Goal: Communication & Community: Answer question/provide support

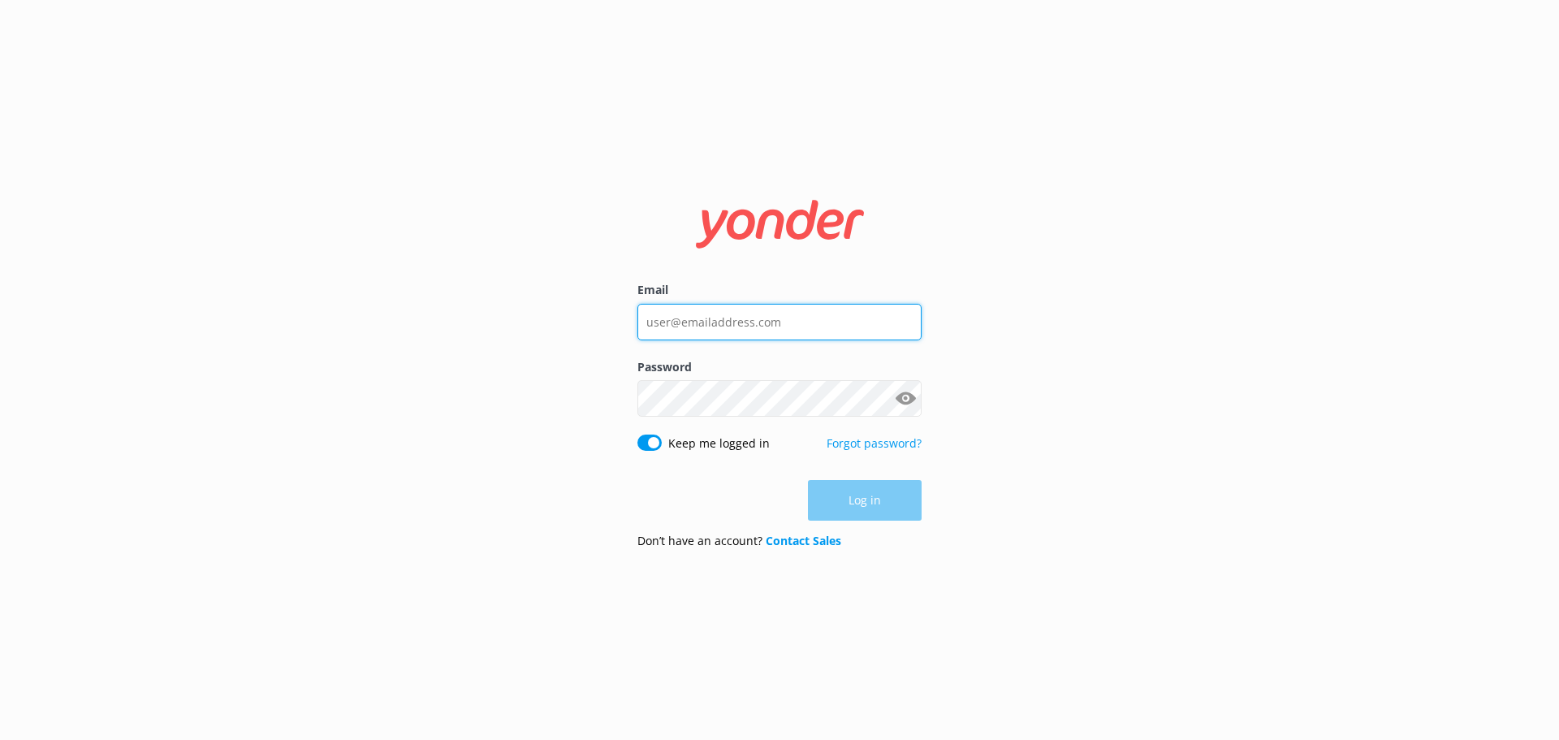
type input "[EMAIL_ADDRESS][DOMAIN_NAME]"
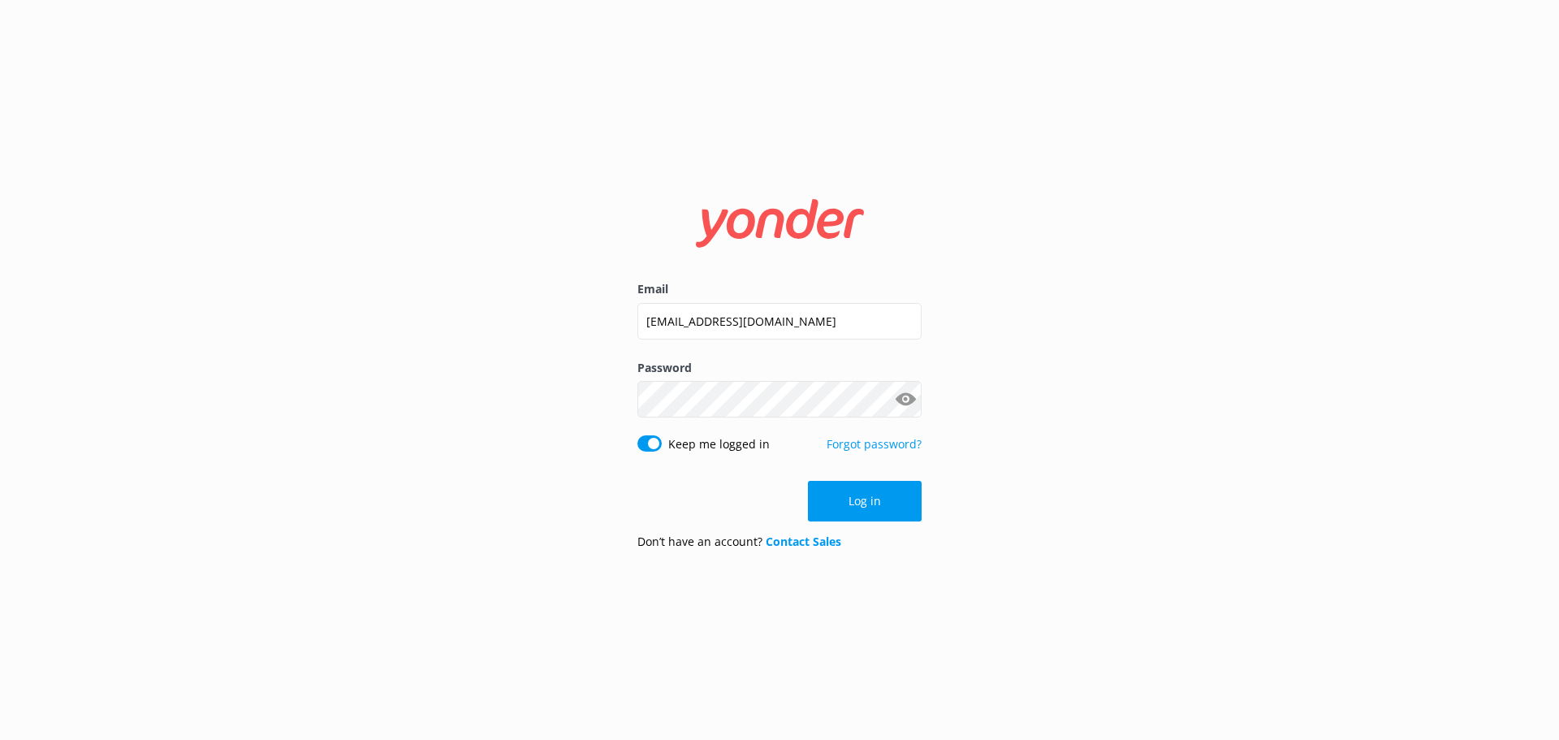
click at [849, 491] on div "Log in" at bounding box center [780, 501] width 284 height 41
click at [849, 491] on button "Log in" at bounding box center [865, 501] width 114 height 41
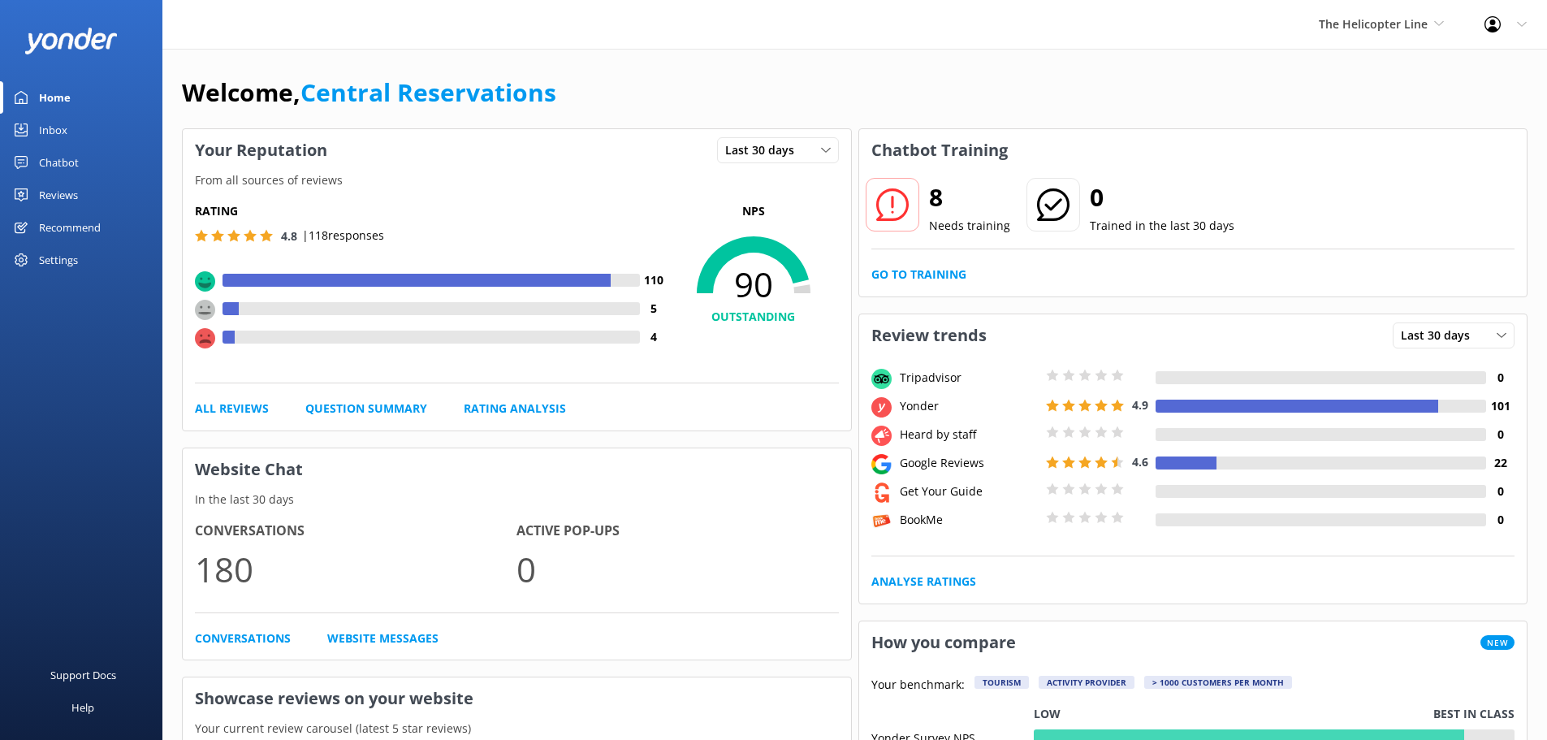
click at [66, 149] on div "Chatbot" at bounding box center [59, 162] width 40 height 32
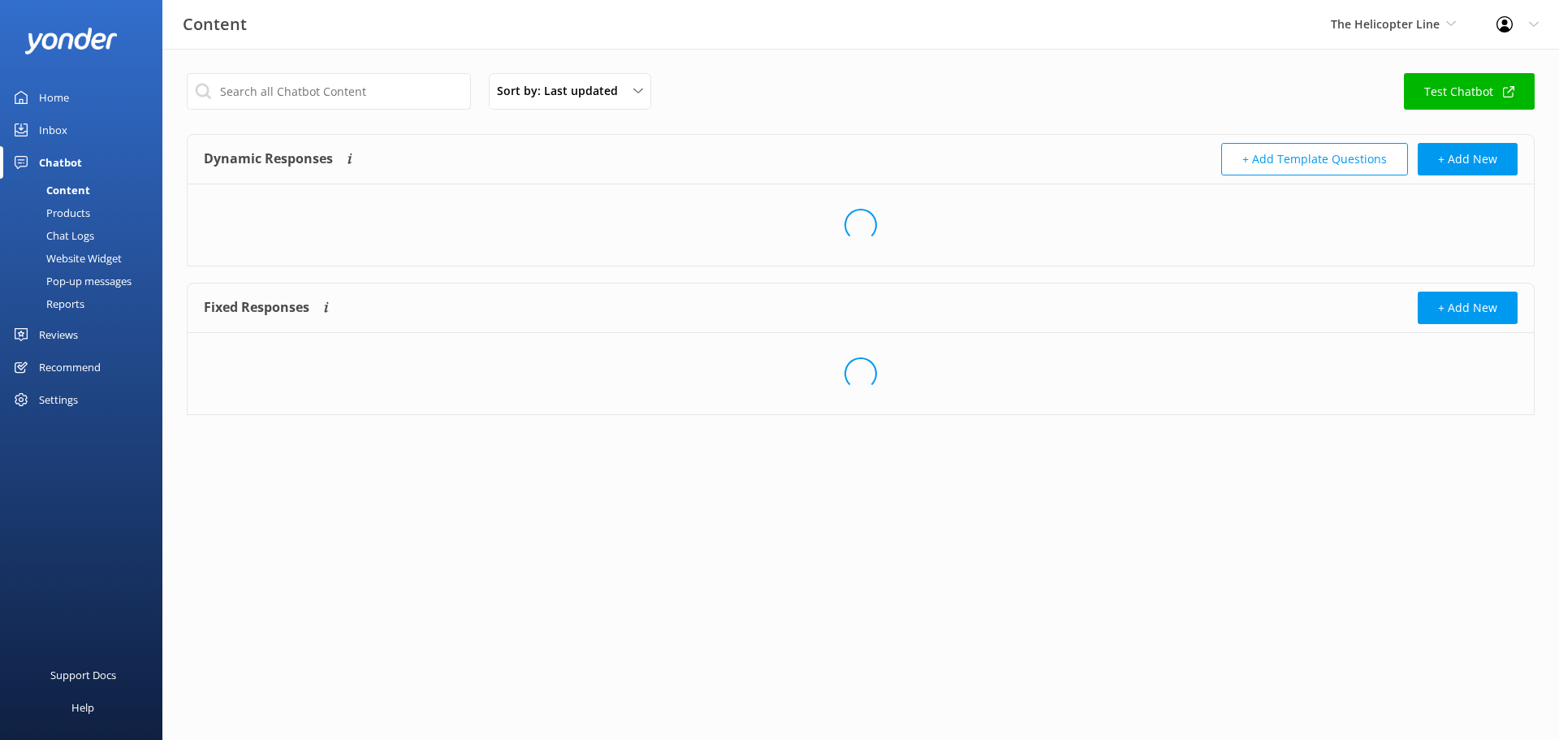
click at [60, 126] on div "Inbox" at bounding box center [53, 130] width 28 height 32
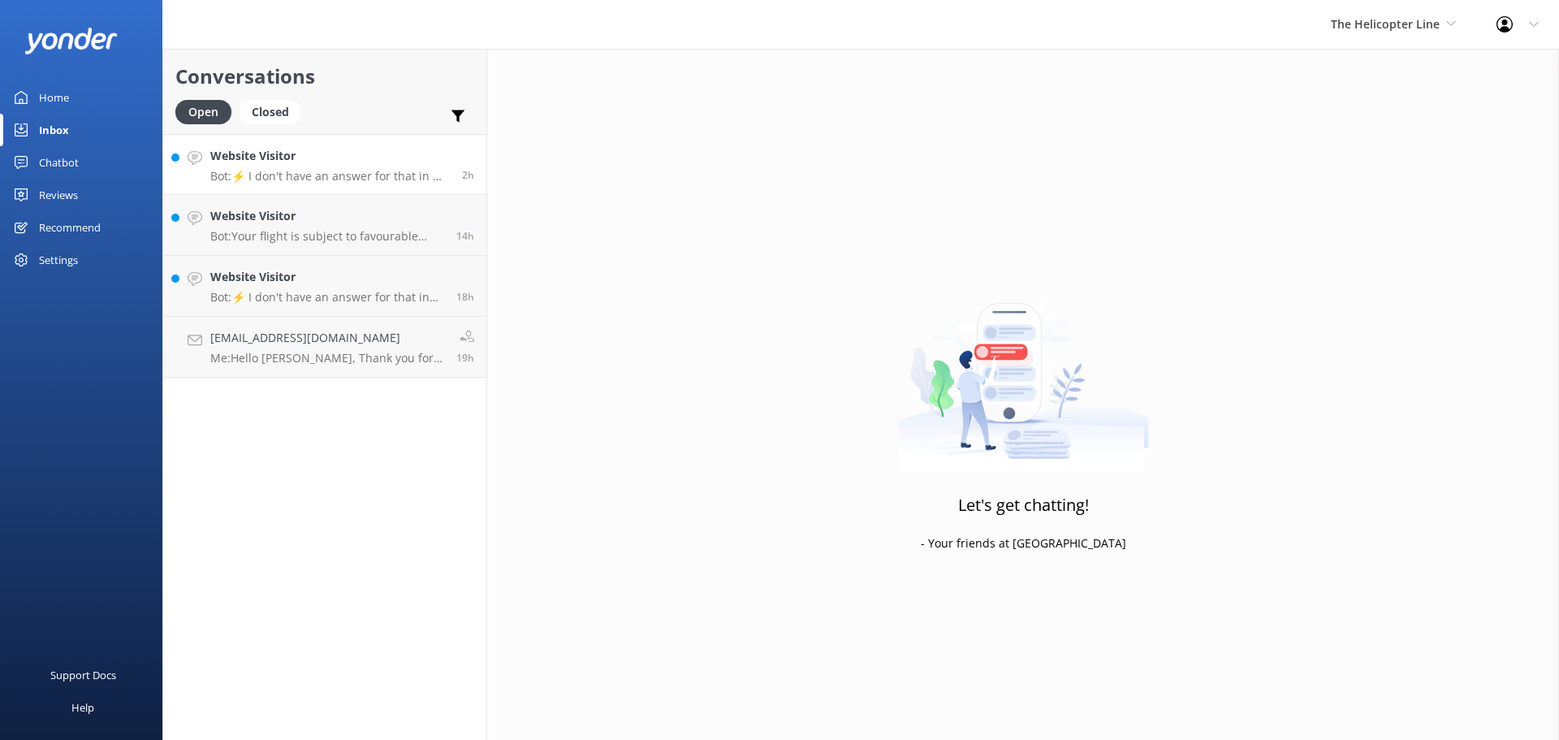
click at [359, 153] on h4 "Website Visitor" at bounding box center [330, 156] width 240 height 18
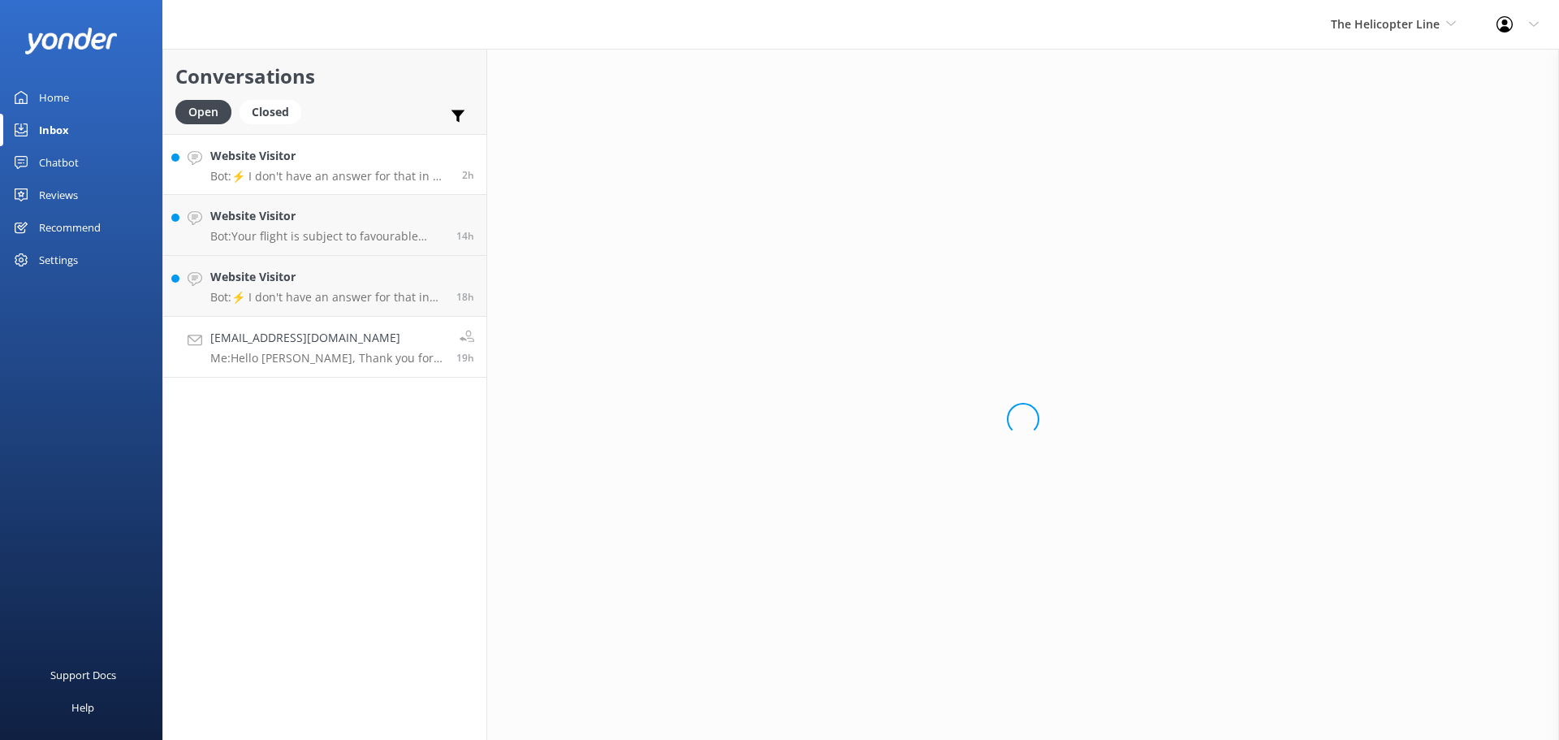
click at [375, 352] on p "Me: Hello [PERSON_NAME], Thank you for your message and interest in flying with…" at bounding box center [327, 358] width 234 height 15
click at [386, 273] on h4 "Website Visitor" at bounding box center [327, 277] width 234 height 18
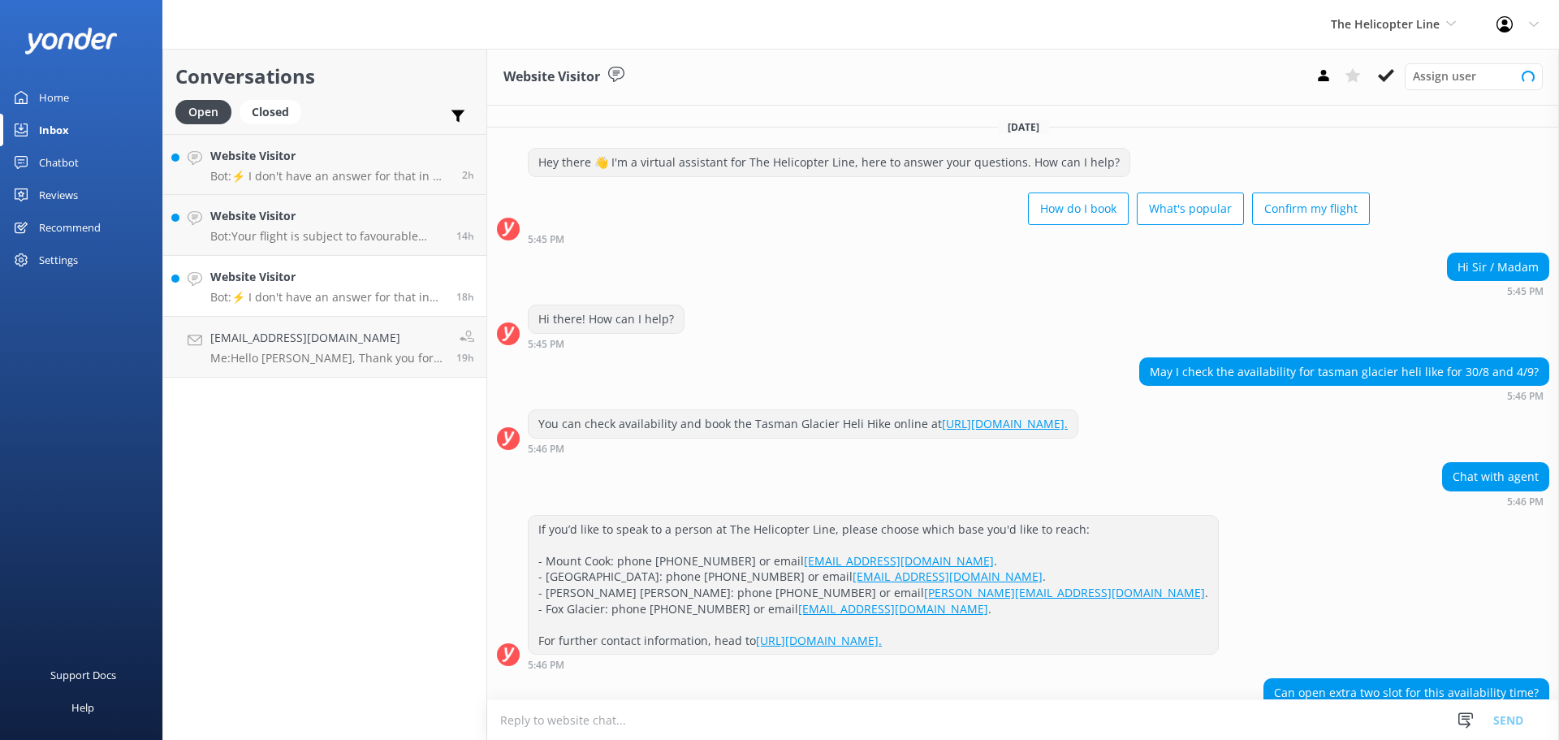
scroll to position [132, 0]
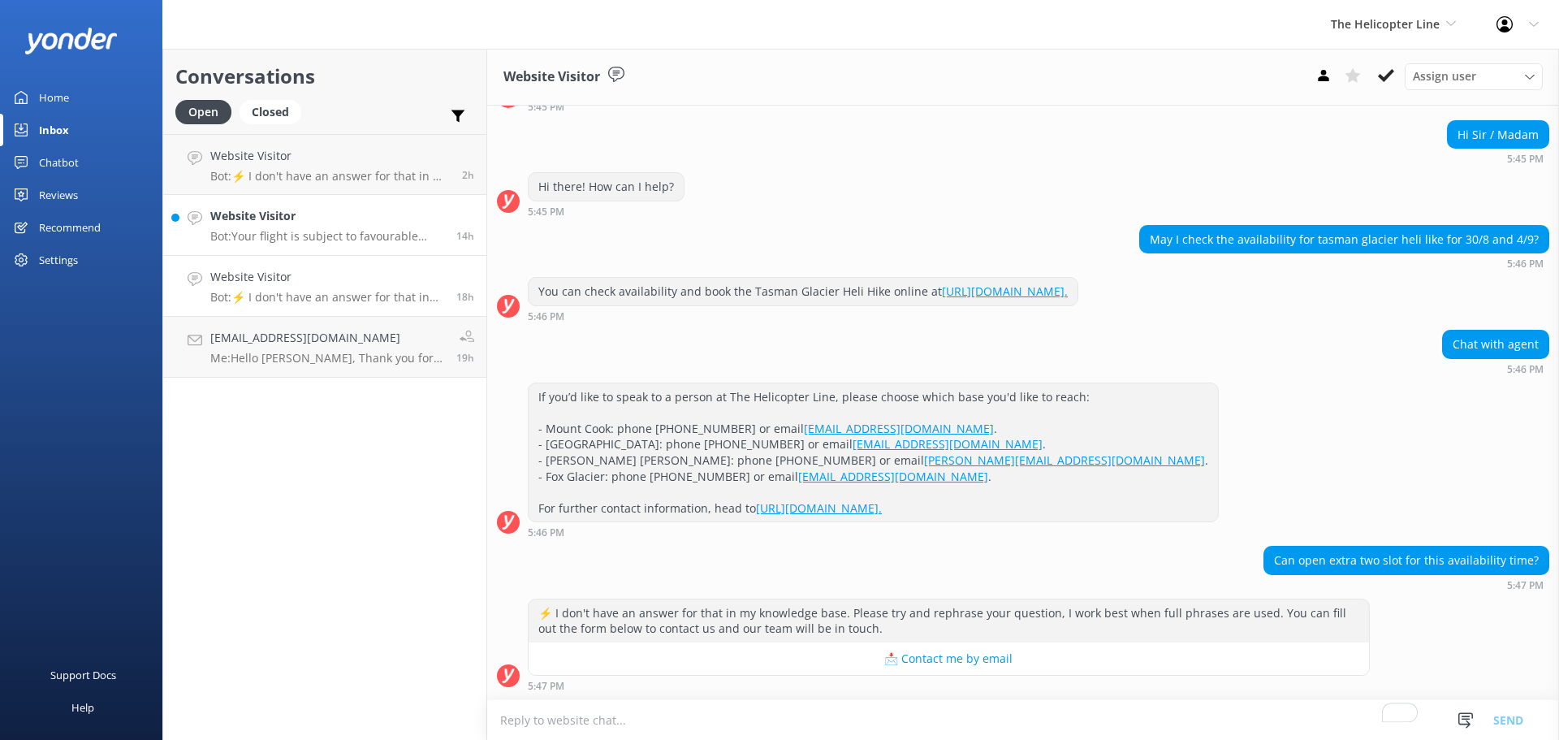
click at [333, 213] on h4 "Website Visitor" at bounding box center [327, 216] width 234 height 18
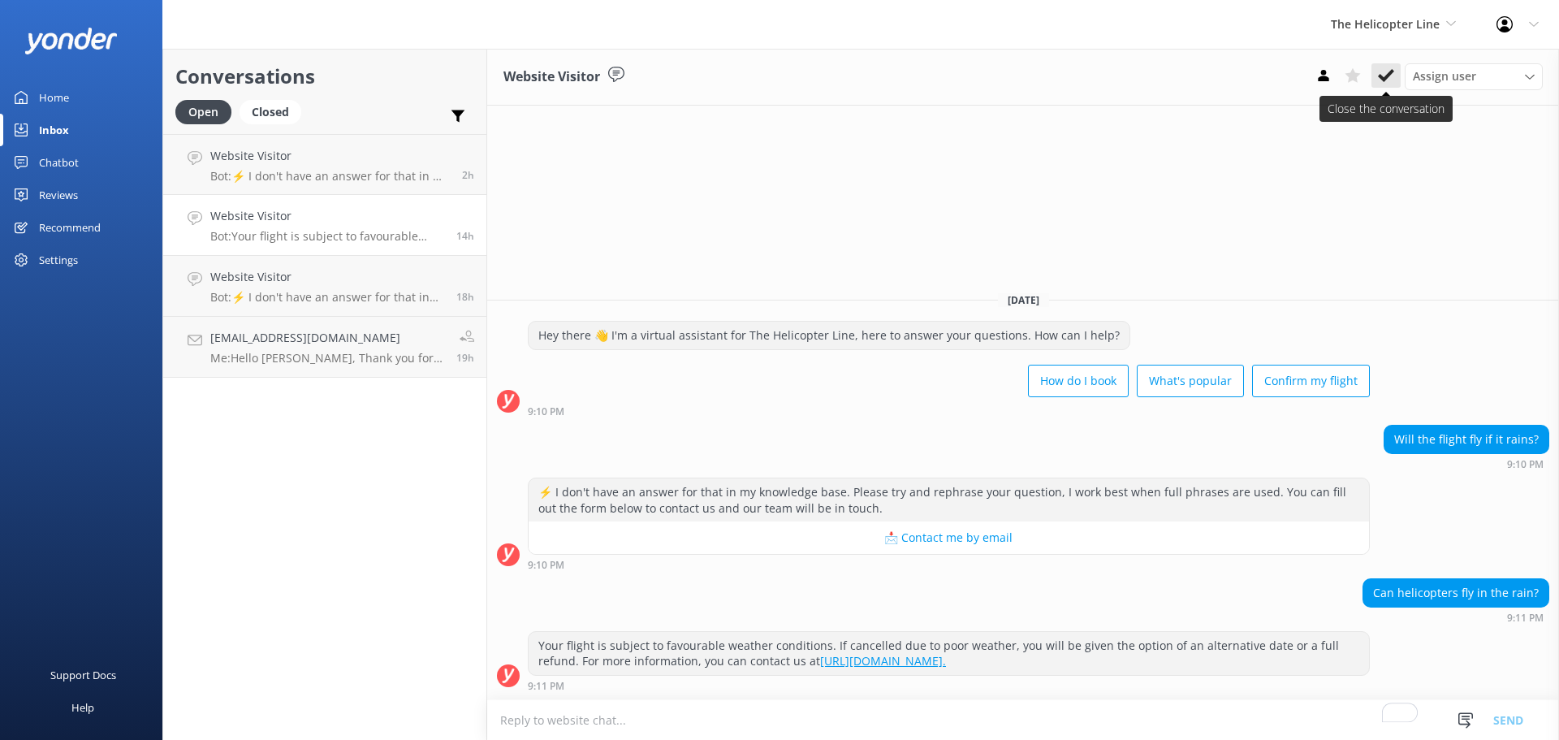
click at [1378, 74] on icon at bounding box center [1386, 75] width 16 height 16
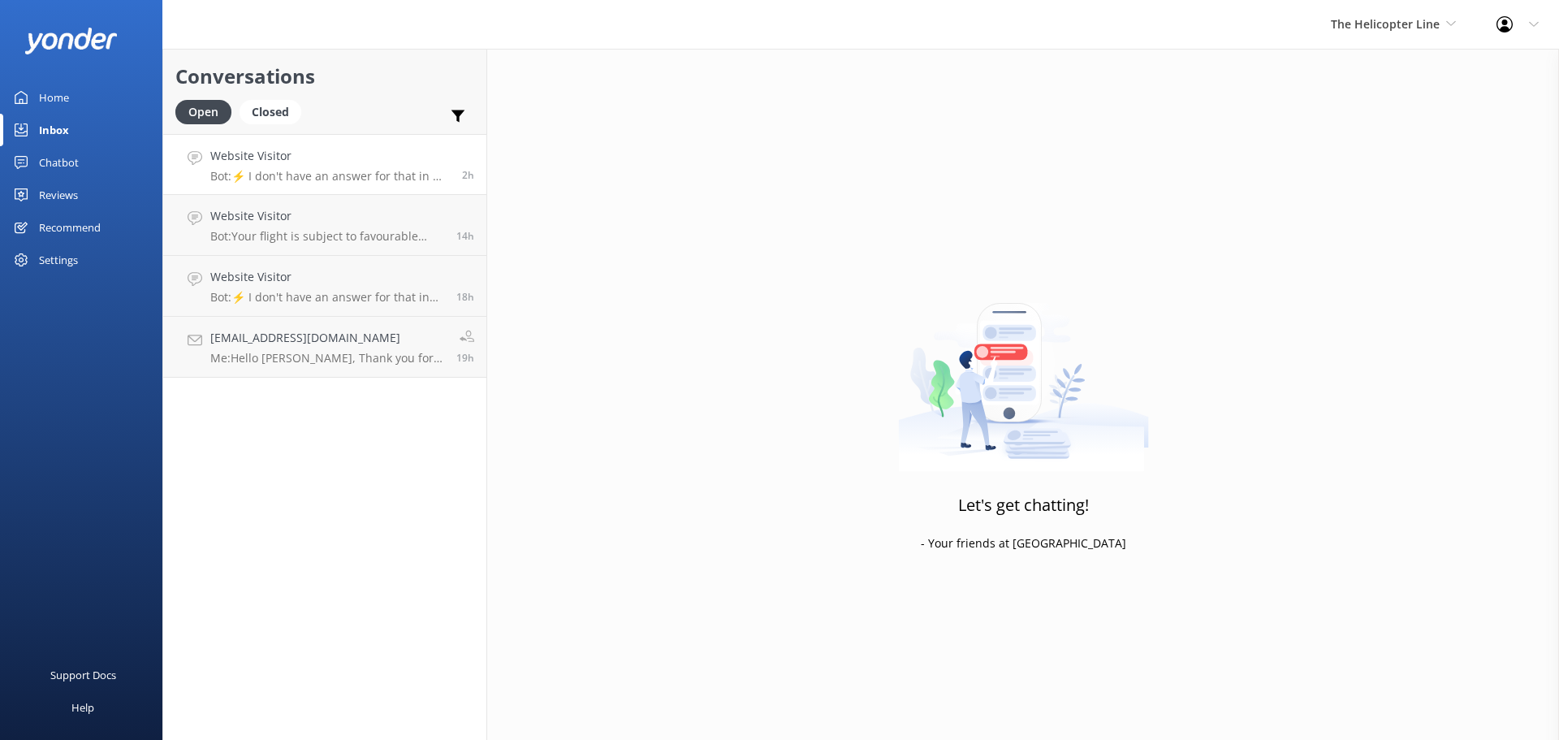
click at [404, 149] on h4 "Website Visitor" at bounding box center [330, 156] width 240 height 18
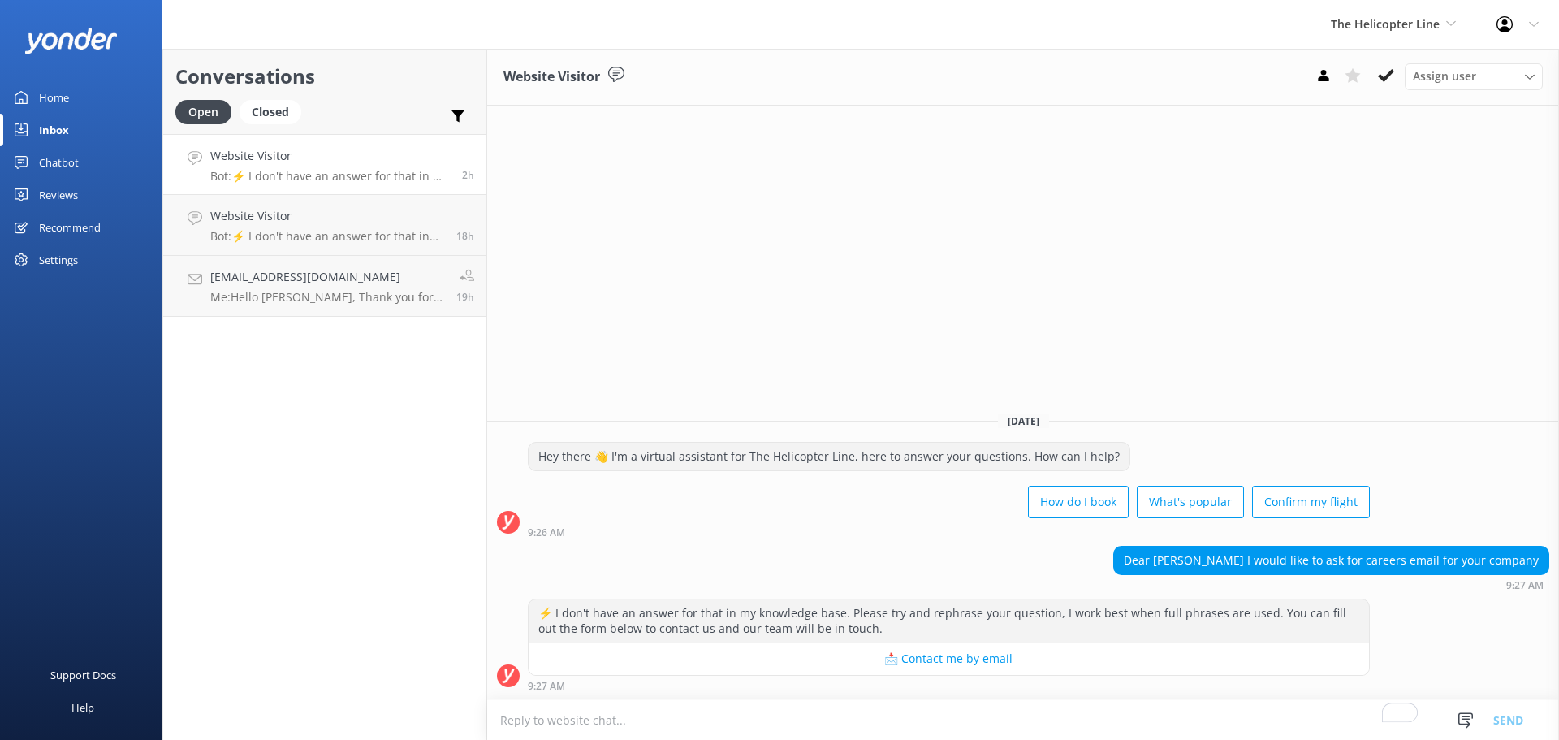
click at [1384, 62] on div "Website Visitor Assign user [PERSON_NAME] [PERSON_NAME] [PERSON_NAME] Central R…" at bounding box center [1023, 77] width 1072 height 57
click at [1385, 70] on icon at bounding box center [1386, 75] width 16 height 16
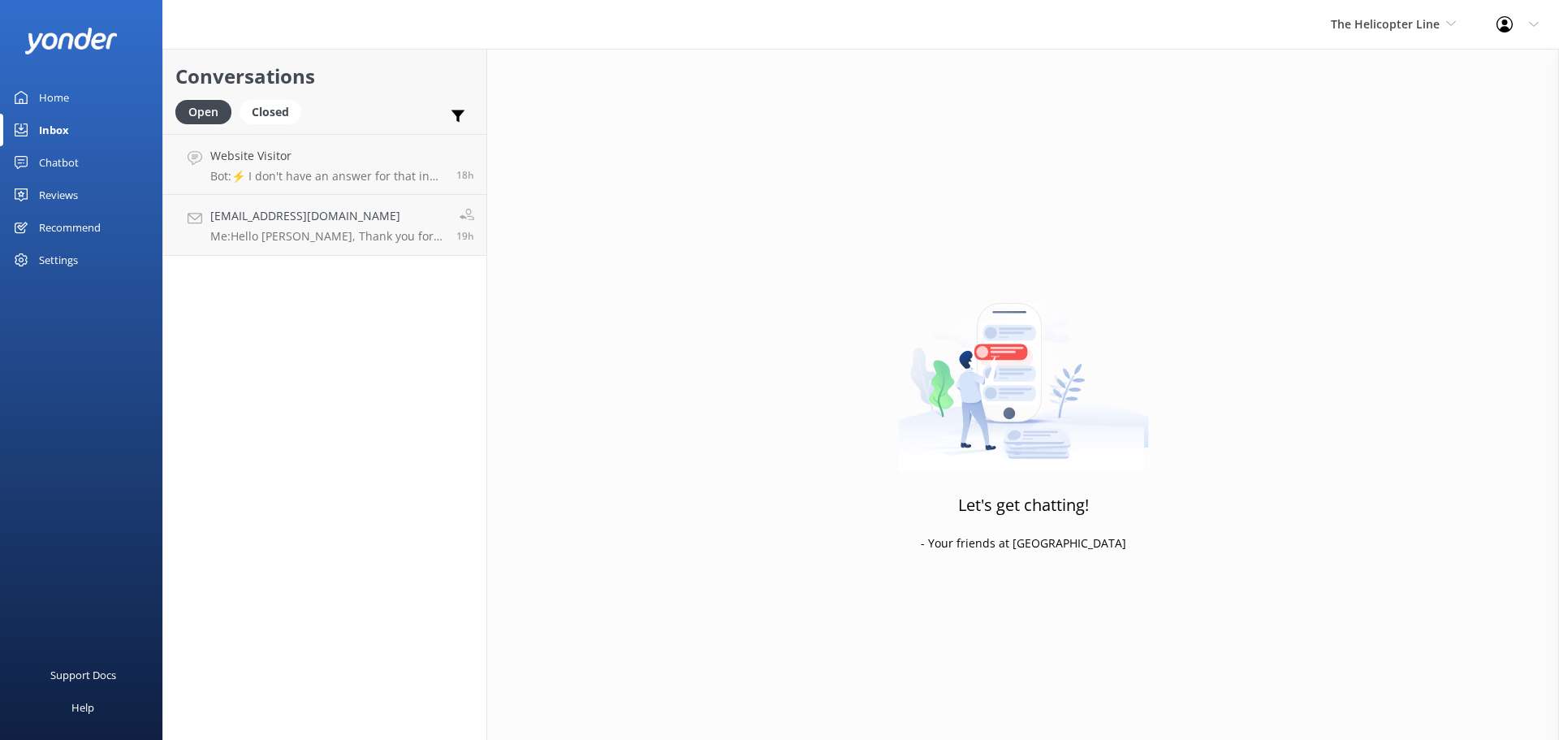
click at [301, 345] on div "Conversations Open Closed Important Assigned to me Unassigned Website Visitor B…" at bounding box center [324, 394] width 325 height 691
click at [350, 164] on h4 "Website Visitor" at bounding box center [327, 156] width 234 height 18
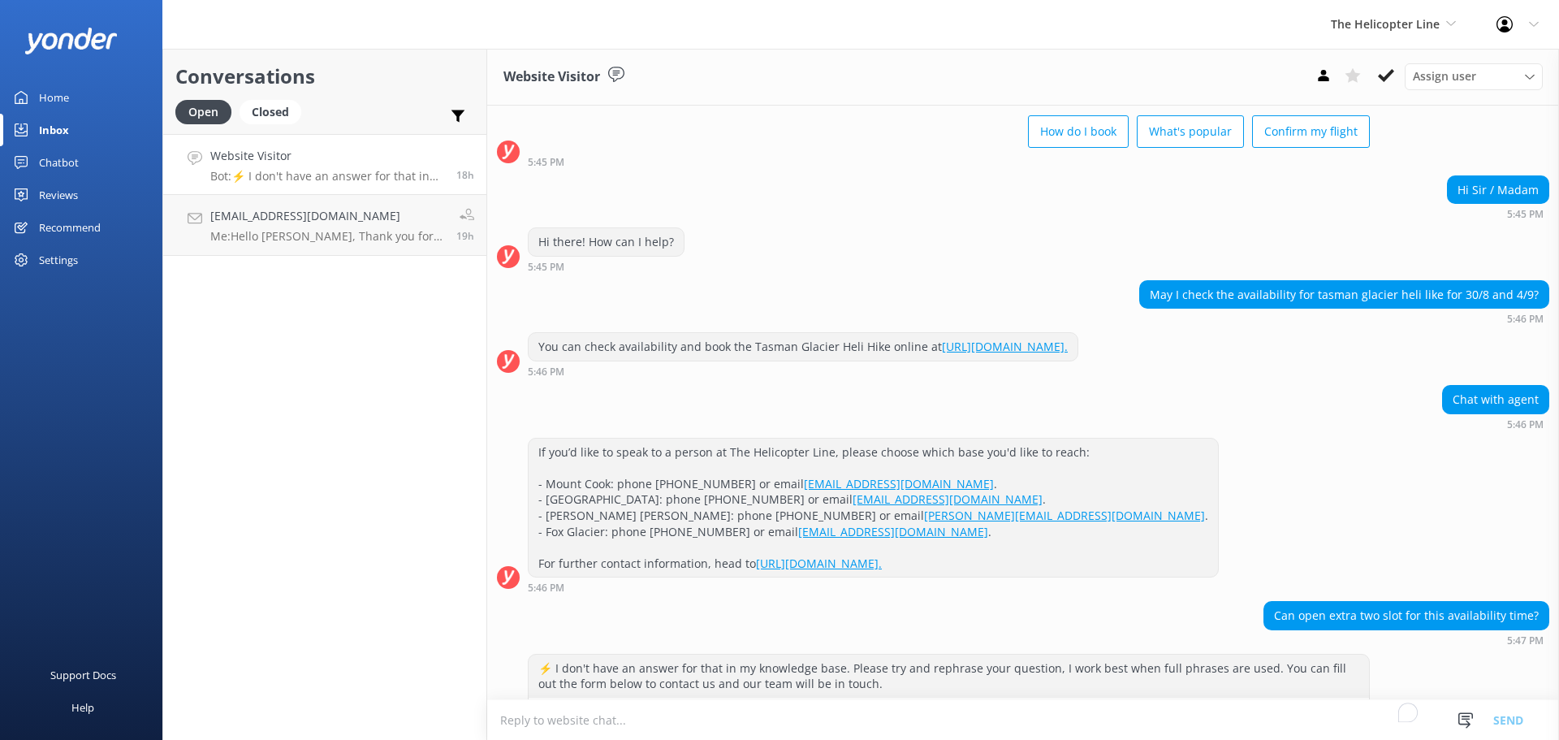
scroll to position [132, 0]
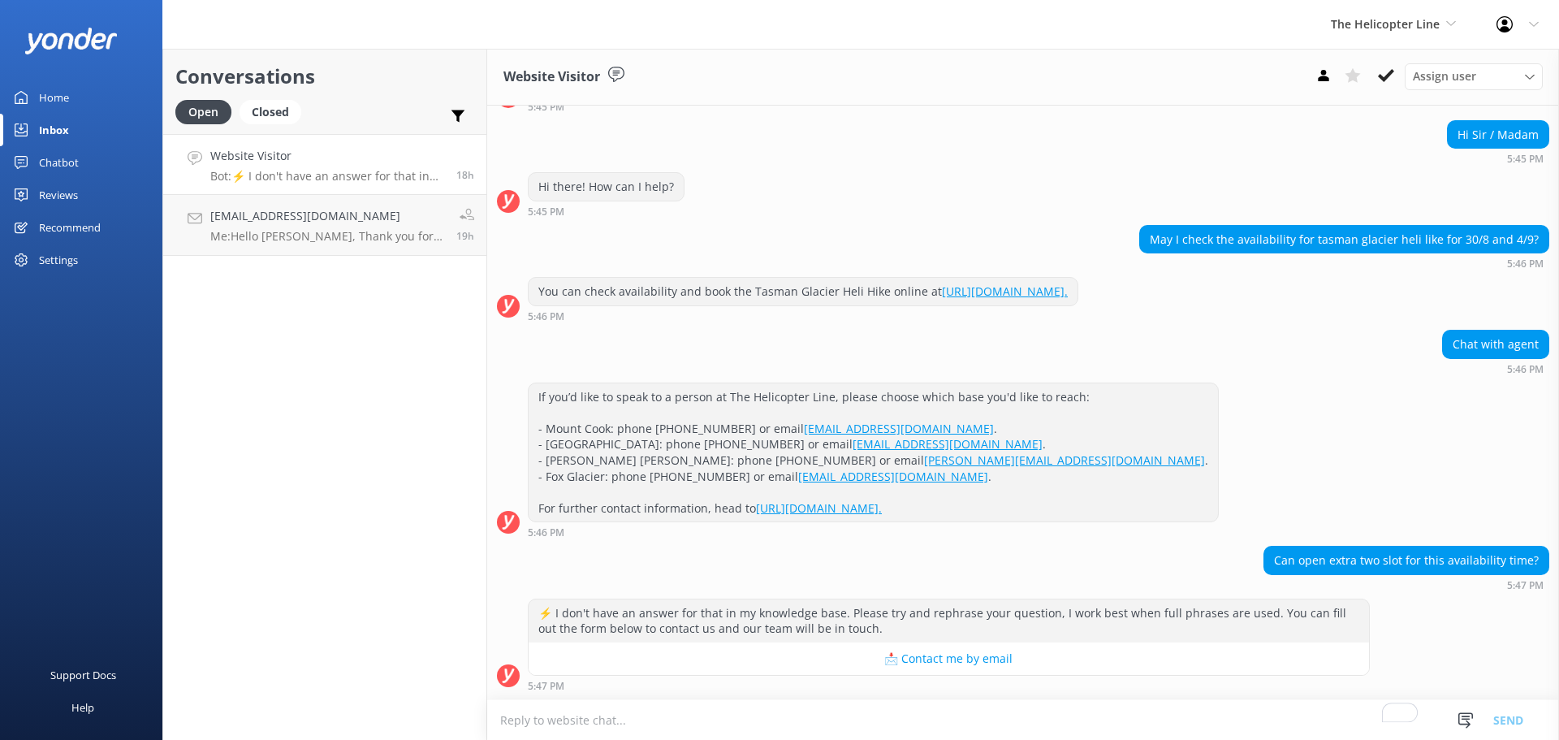
click at [953, 711] on textarea "To enrich screen reader interactions, please activate Accessibility in Grammarl…" at bounding box center [1023, 720] width 1072 height 40
drag, startPoint x: 540, startPoint y: 291, endPoint x: 1277, endPoint y: 296, distance: 736.6
click at [1078, 296] on div "You can check availability and book the Tasman Glacier Heli Hike online at [URL…" at bounding box center [803, 292] width 549 height 28
copy div "You can check availability and book the Tasman Glacier Heli Hike online at [URL…"
click at [534, 727] on textarea "To enrich screen reader interactions, please activate Accessibility in Grammarl…" at bounding box center [1023, 720] width 1072 height 40
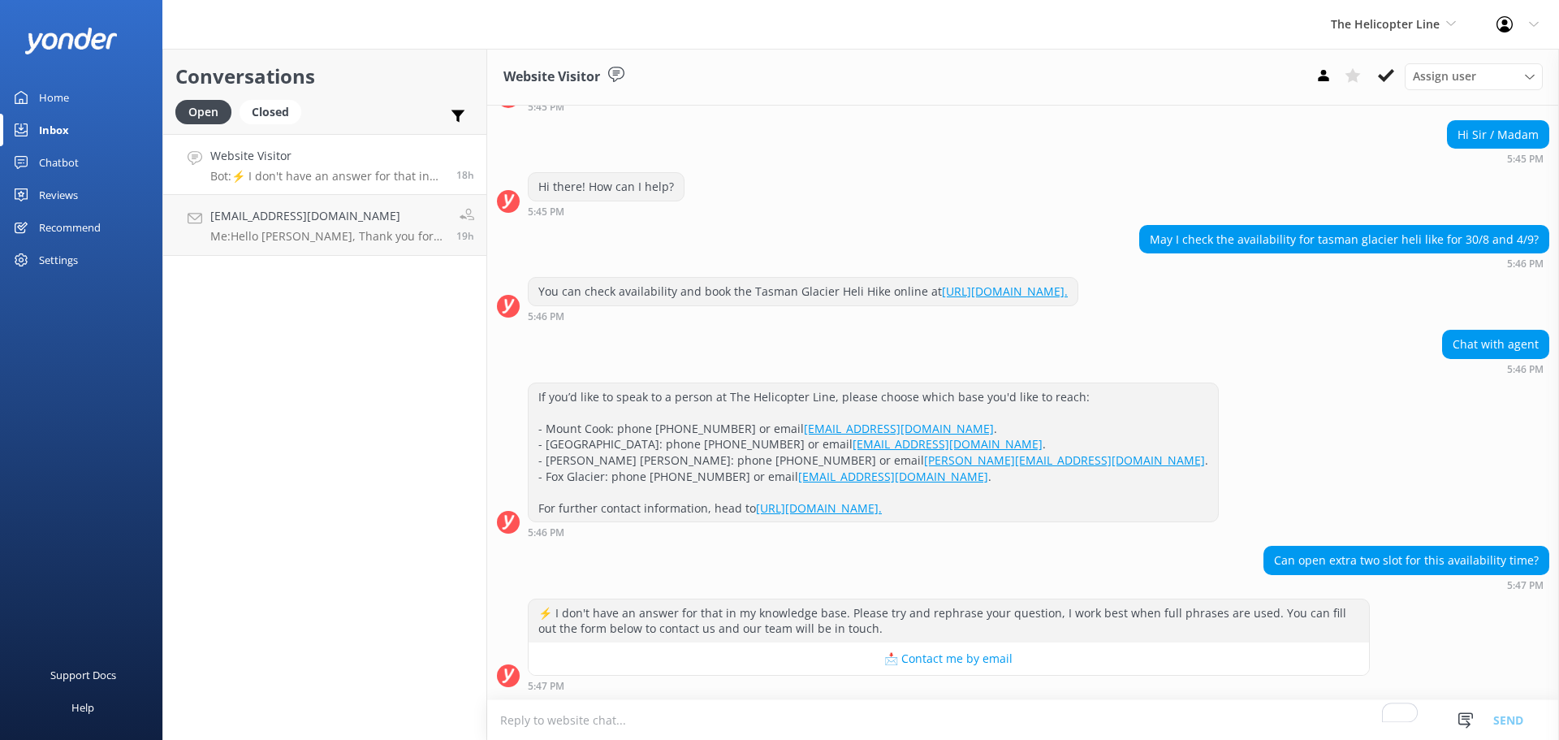
paste textarea "You can check availability and book the Tasman Glacier Heli Hike online at [URL…"
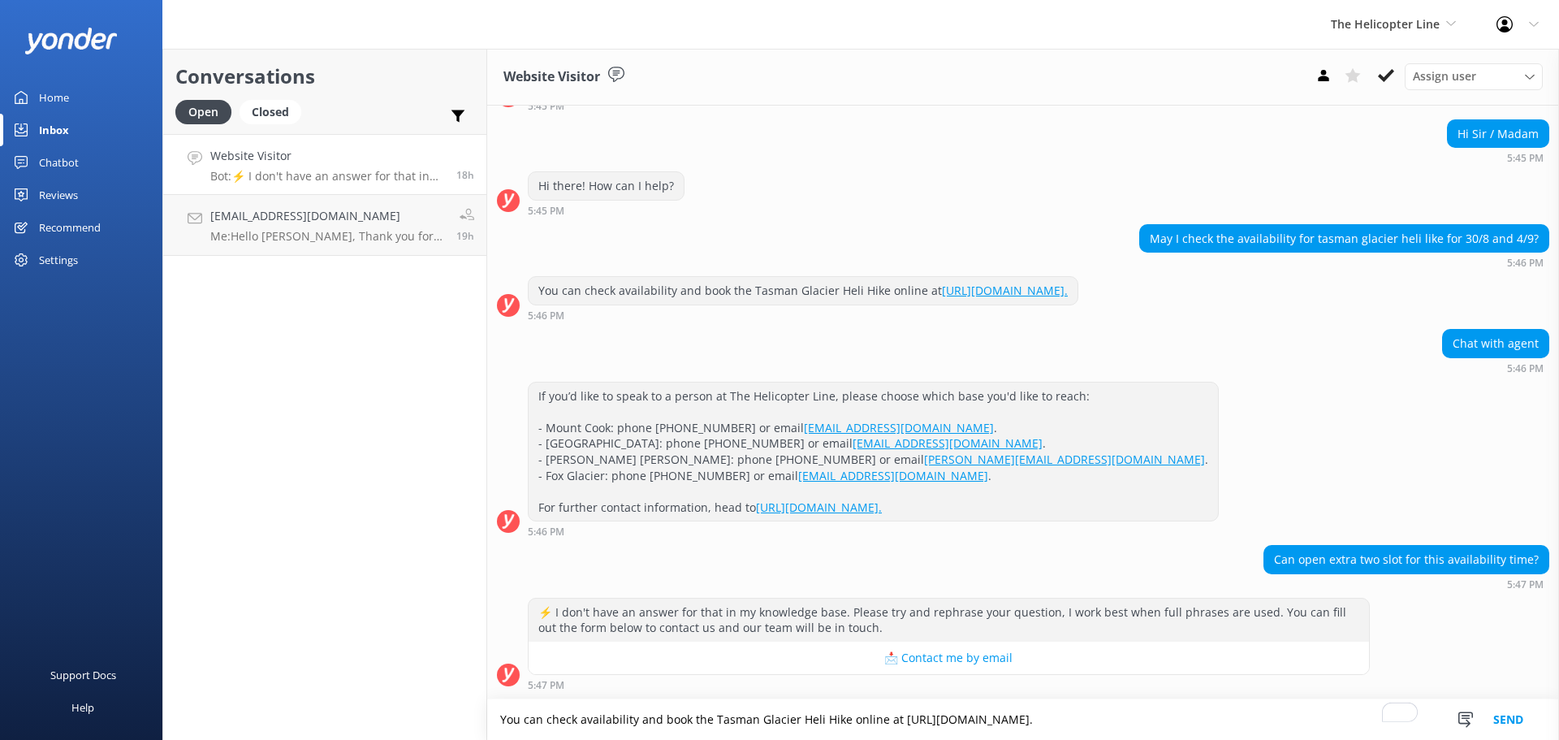
click at [575, 720] on textarea "You can check availability and book the Tasman Glacier Heli Hike online at [URL…" at bounding box center [1023, 719] width 1072 height 41
click at [1506, 718] on button "Send" at bounding box center [1508, 719] width 61 height 41
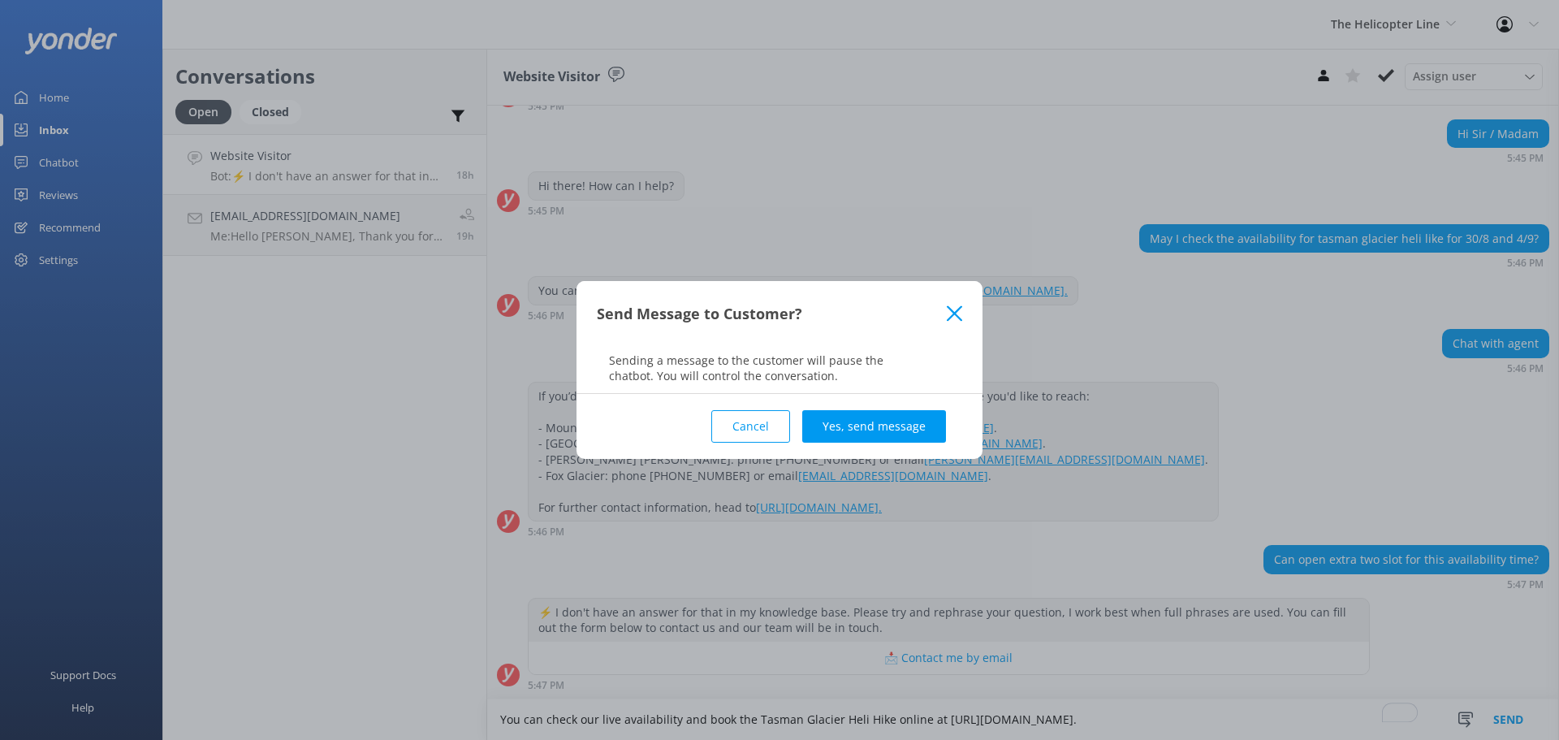
click at [760, 424] on button "Cancel" at bounding box center [750, 426] width 79 height 32
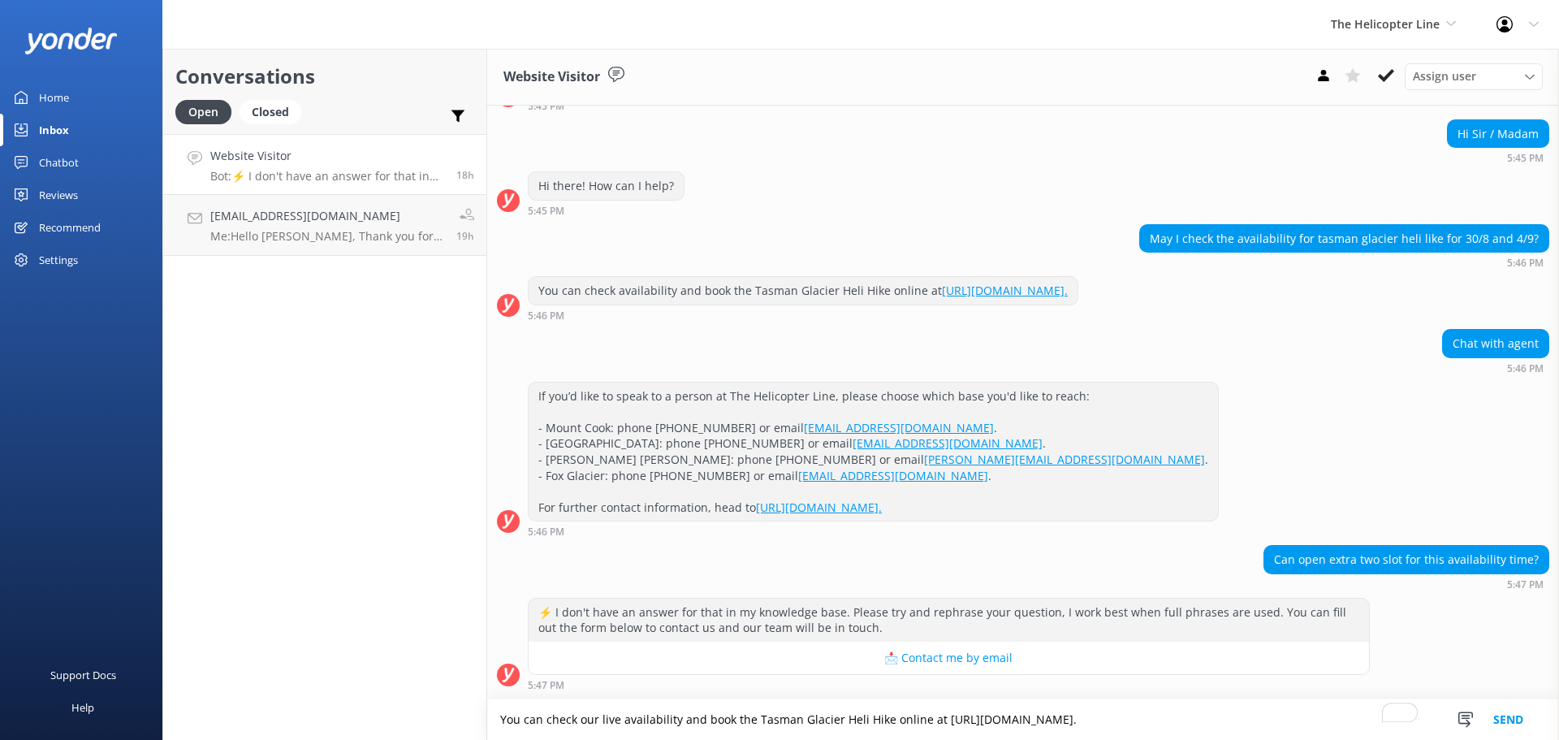
click at [1299, 719] on textarea "You can check our live availability and book the Tasman Glacier Heli Hike onlin…" at bounding box center [1023, 719] width 1072 height 41
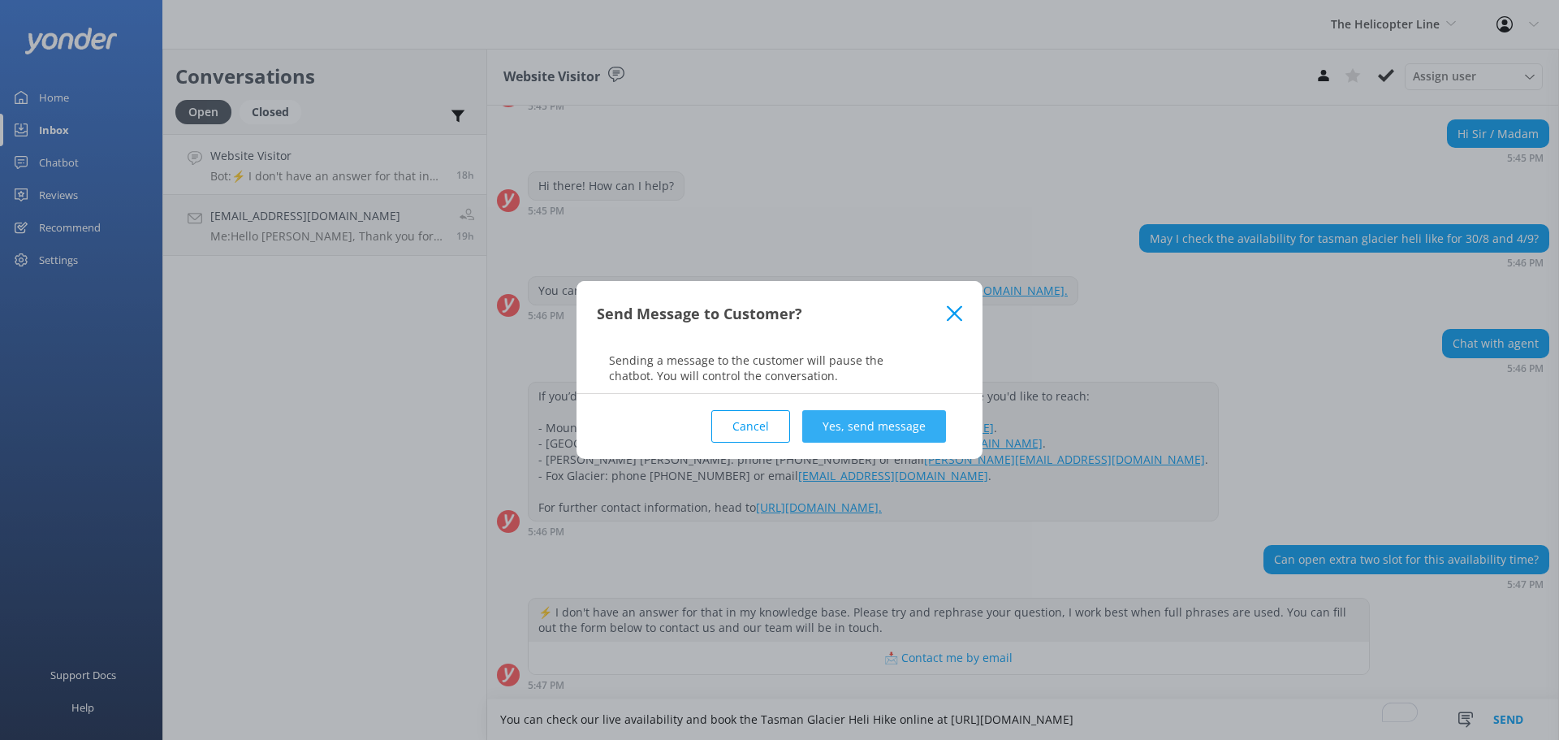
type textarea "You can check our live availability and book the Tasman Glacier Heli Hike onlin…"
click at [910, 419] on button "Yes, send message" at bounding box center [874, 426] width 144 height 32
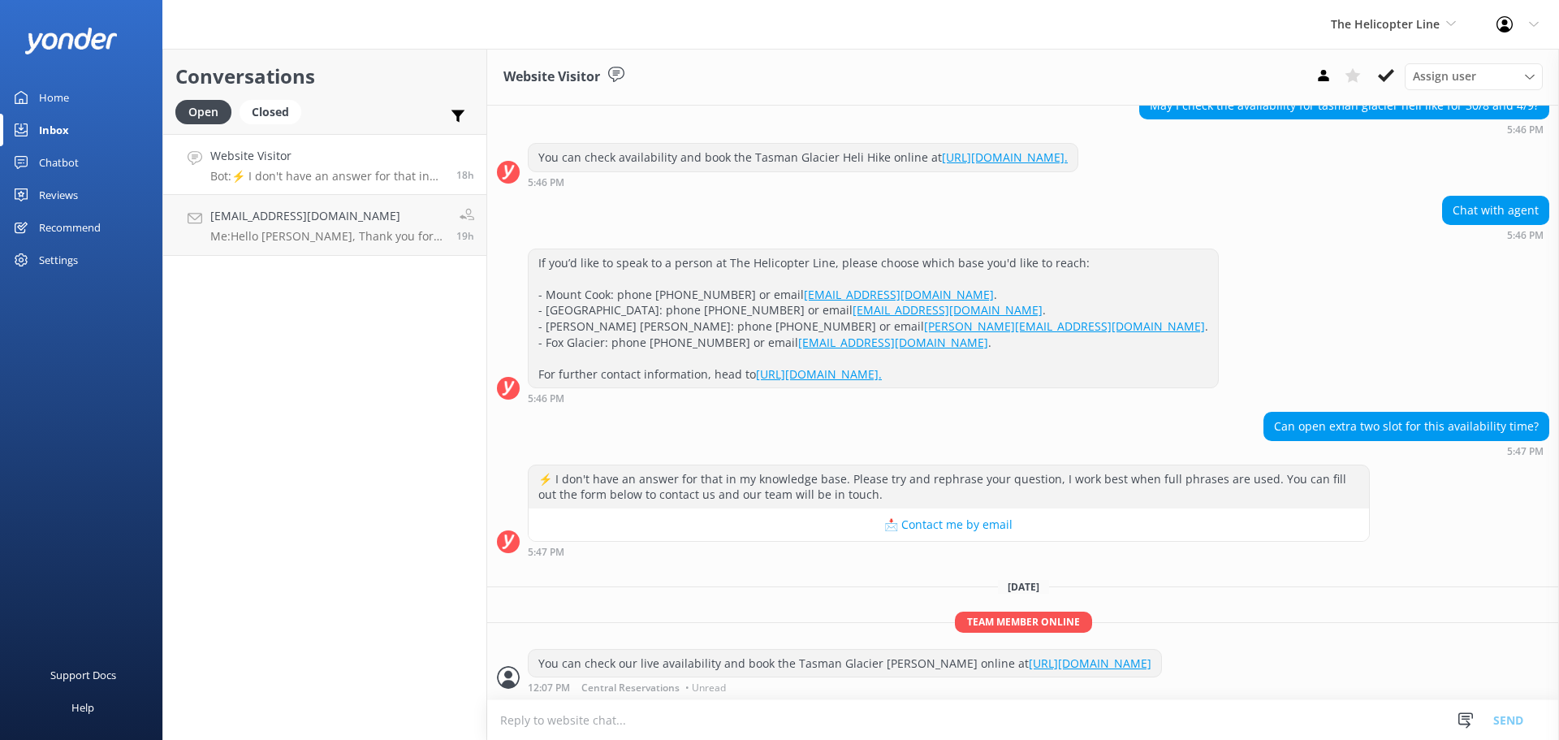
scroll to position [268, 0]
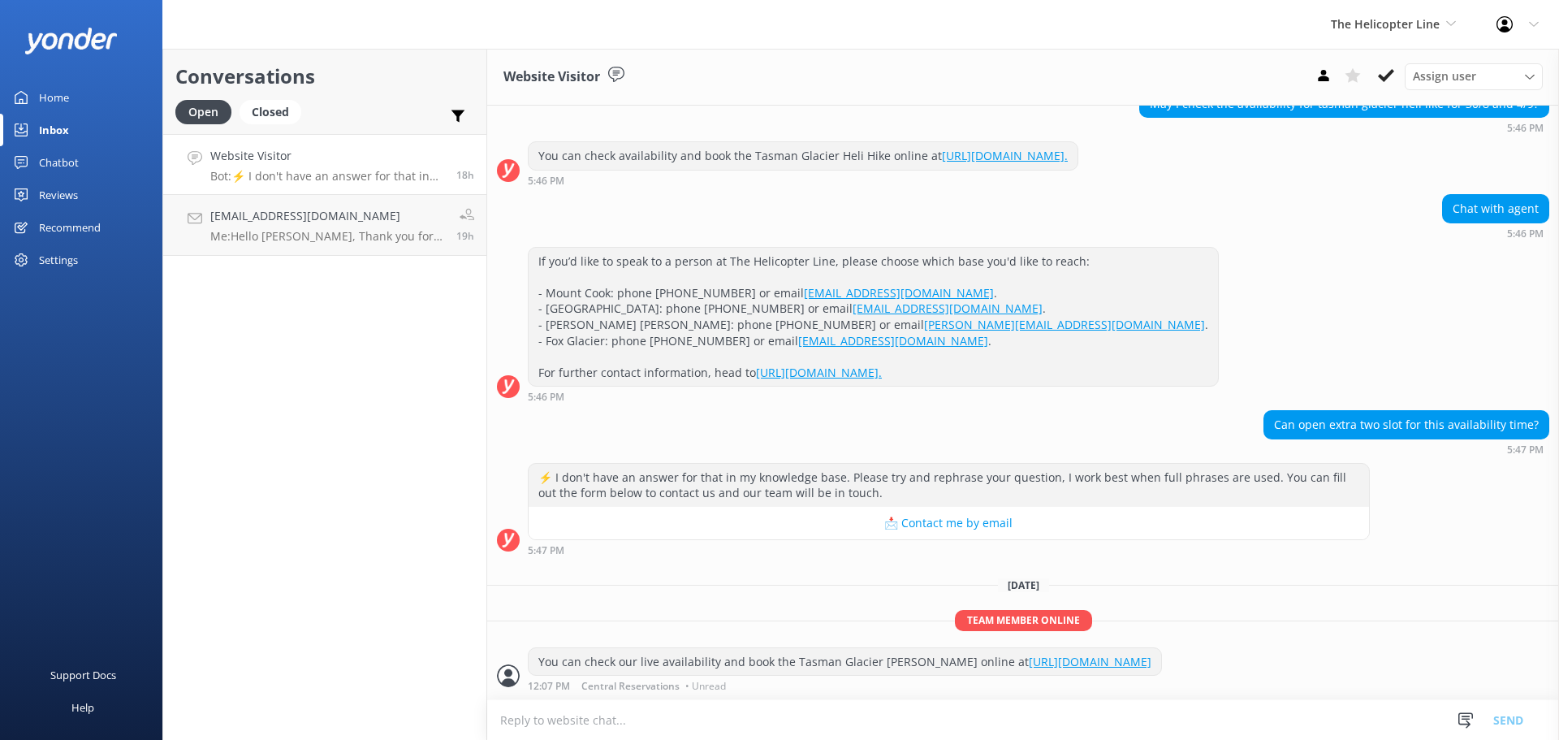
click at [393, 164] on h4 "Website Visitor" at bounding box center [327, 156] width 234 height 18
click at [1381, 71] on icon at bounding box center [1386, 75] width 16 height 16
click at [1407, 14] on div "The Helicopter Line Milford Sound Scenic Flights The Helicopter Line Glacier He…" at bounding box center [1394, 24] width 166 height 49
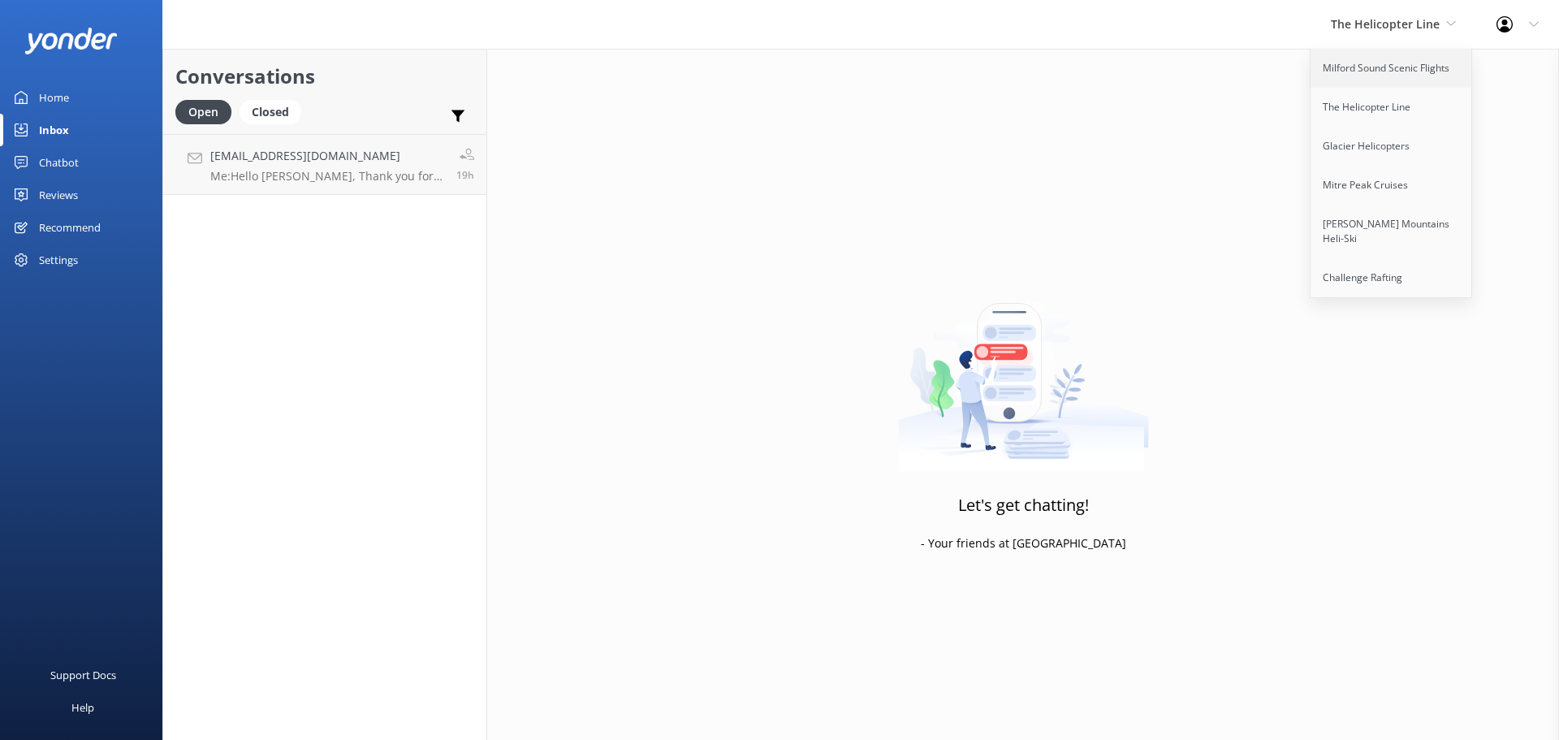
click at [1408, 67] on link "Milford Sound Scenic Flights" at bounding box center [1392, 68] width 162 height 39
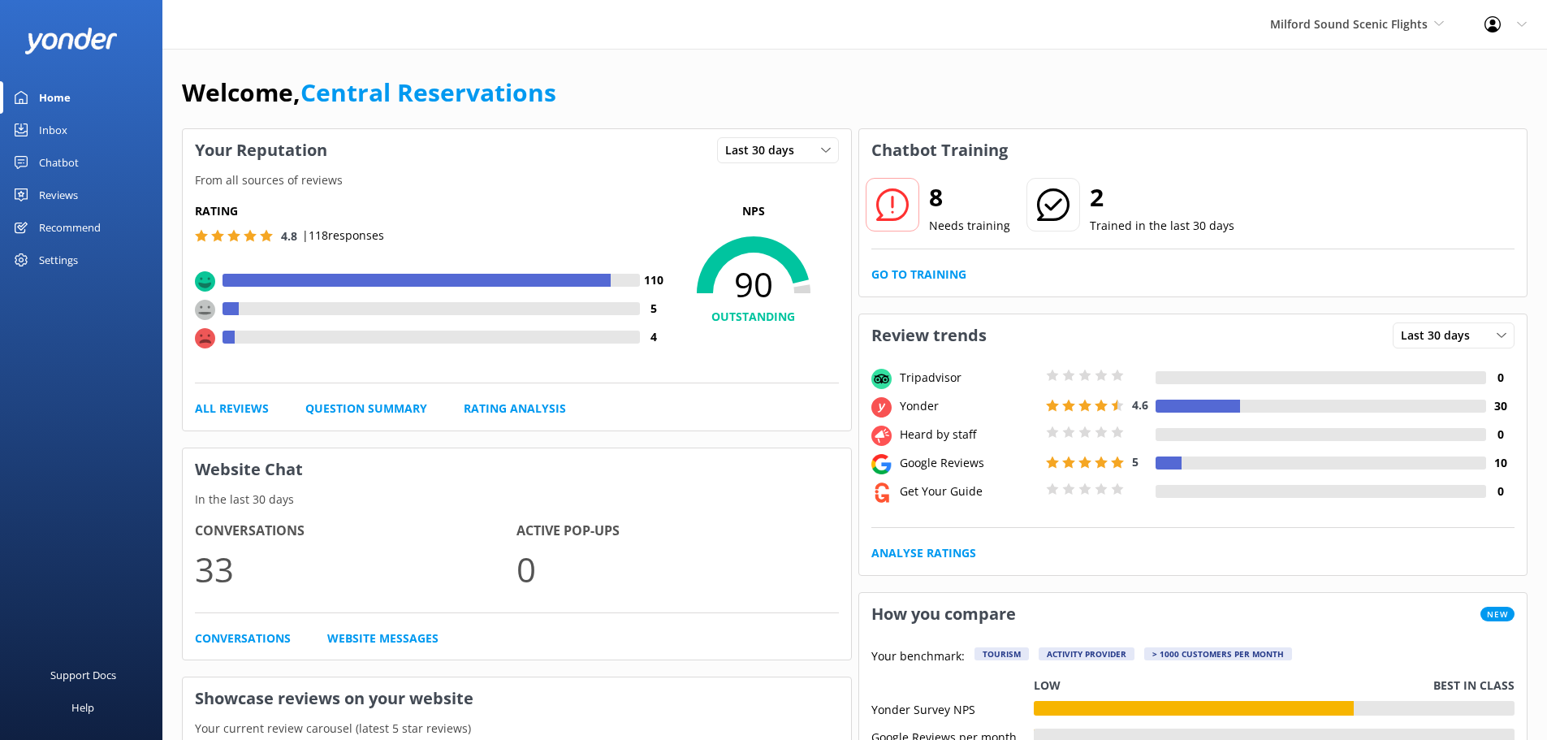
click at [63, 125] on div "Inbox" at bounding box center [53, 130] width 28 height 32
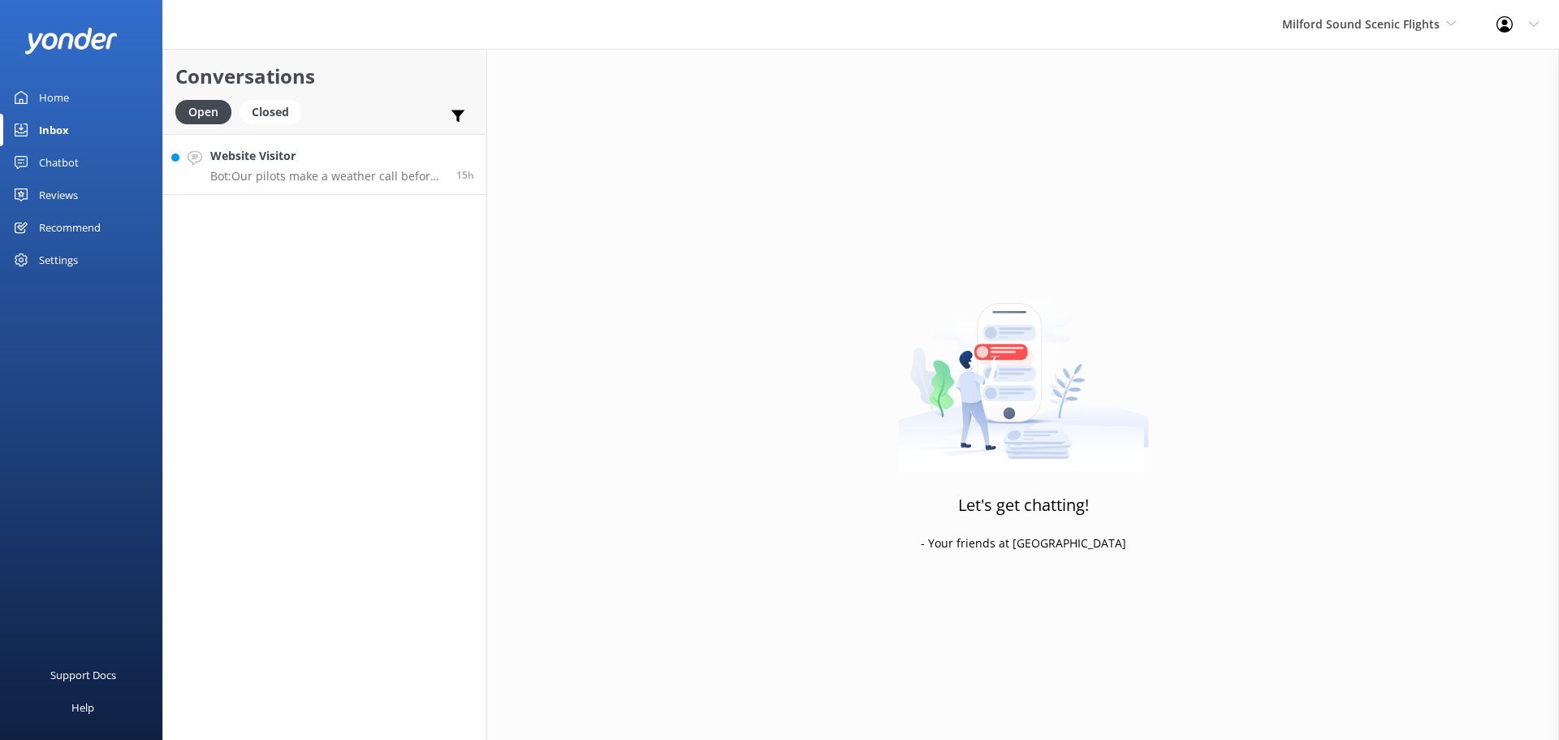
click at [283, 170] on p "Bot: Our pilots make a weather call before each of our flights. Please call our…" at bounding box center [327, 176] width 234 height 15
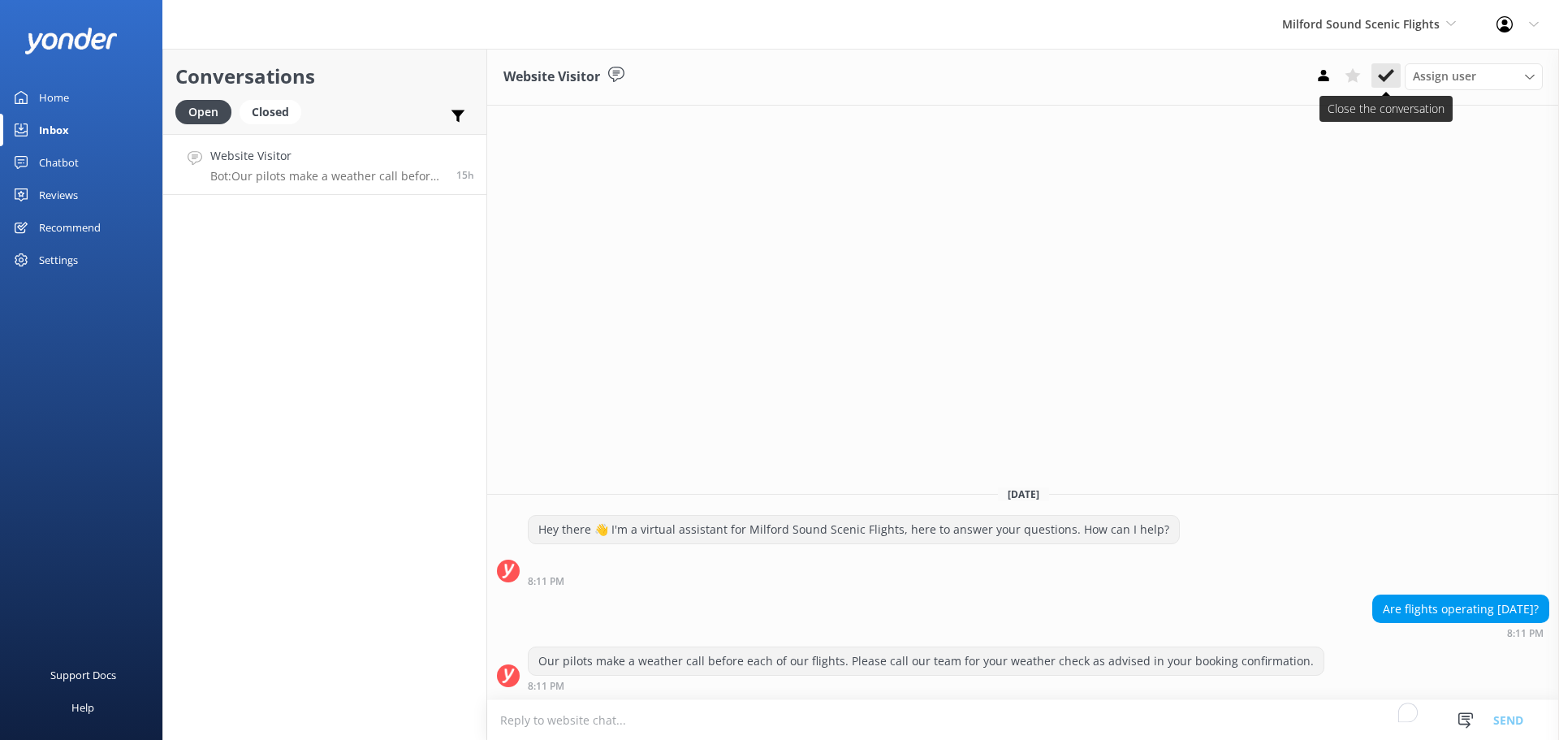
click at [1381, 76] on use at bounding box center [1386, 75] width 16 height 13
click at [1387, 31] on span "Milford Sound Scenic Flights" at bounding box center [1361, 23] width 158 height 15
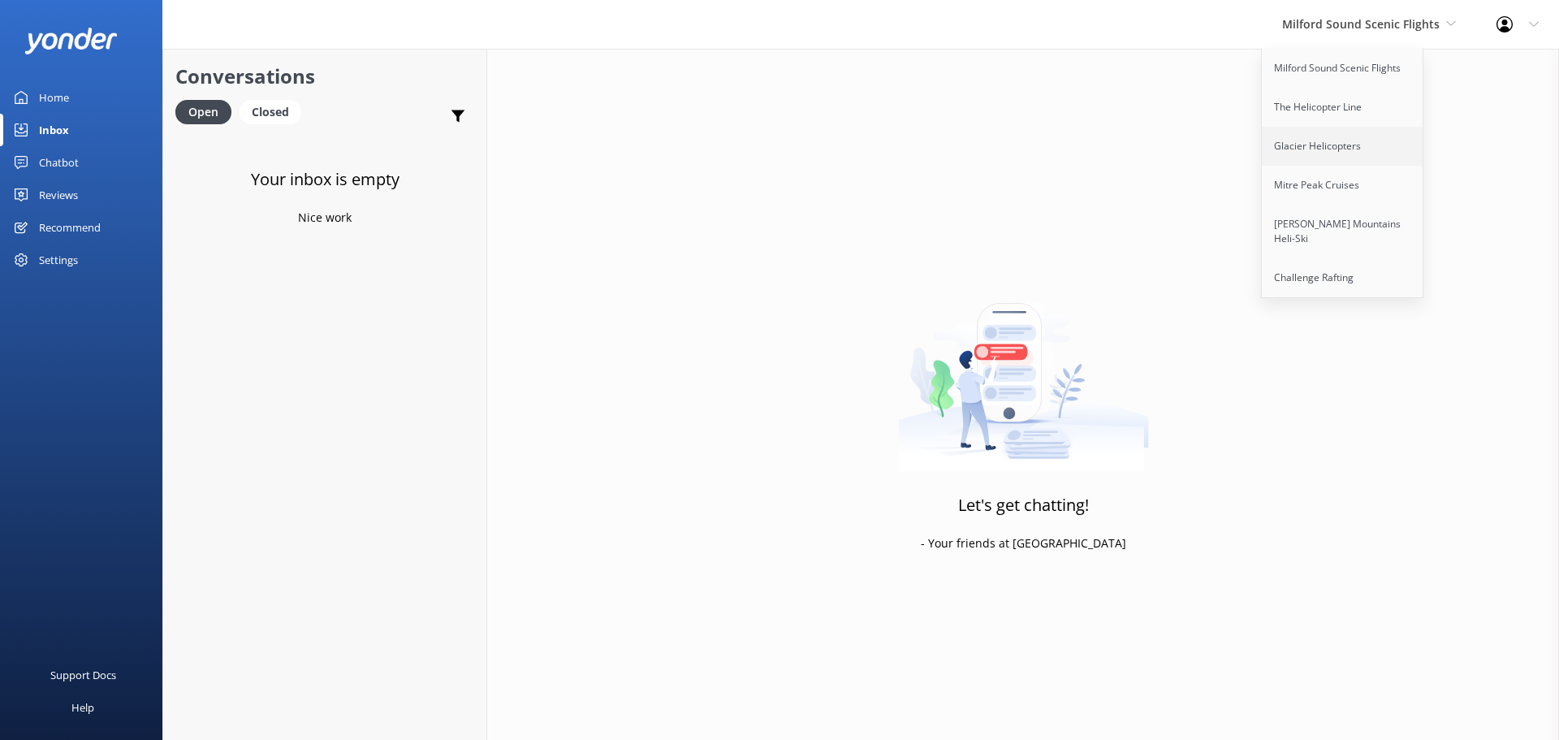
click at [1368, 147] on link "Glacier Helicopters" at bounding box center [1343, 146] width 162 height 39
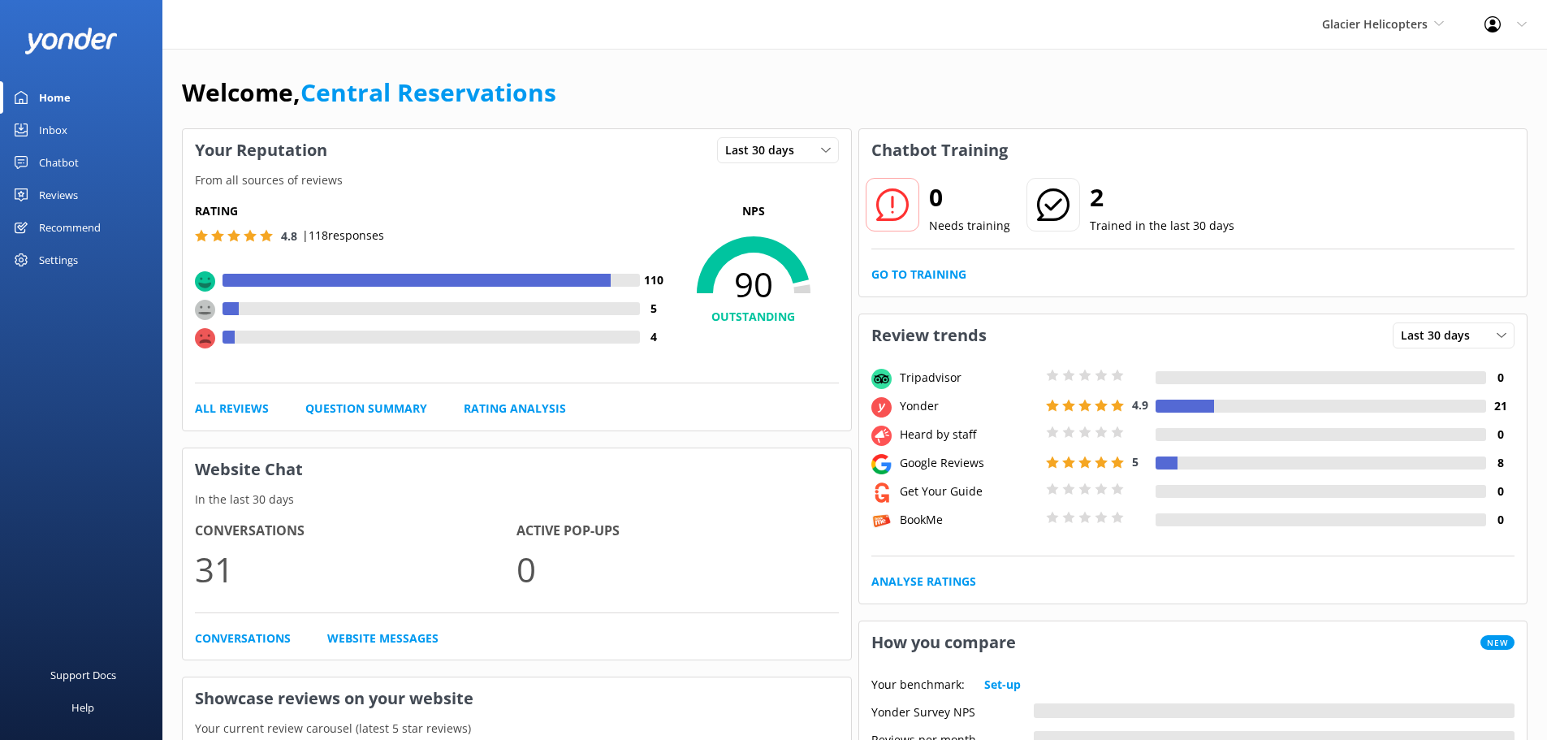
click at [58, 130] on div "Inbox" at bounding box center [53, 130] width 28 height 32
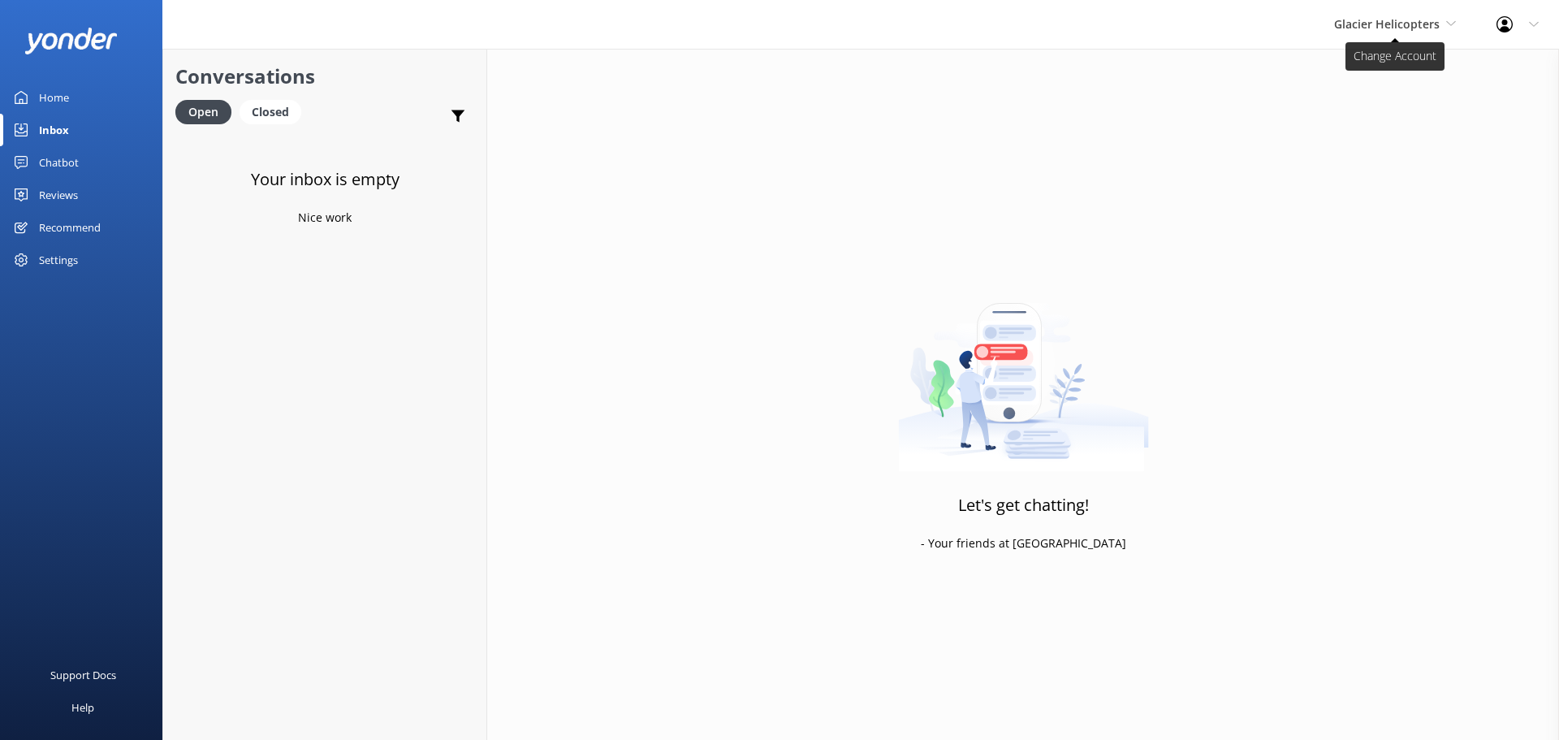
click at [1396, 20] on span "Glacier Helicopters" at bounding box center [1387, 23] width 106 height 15
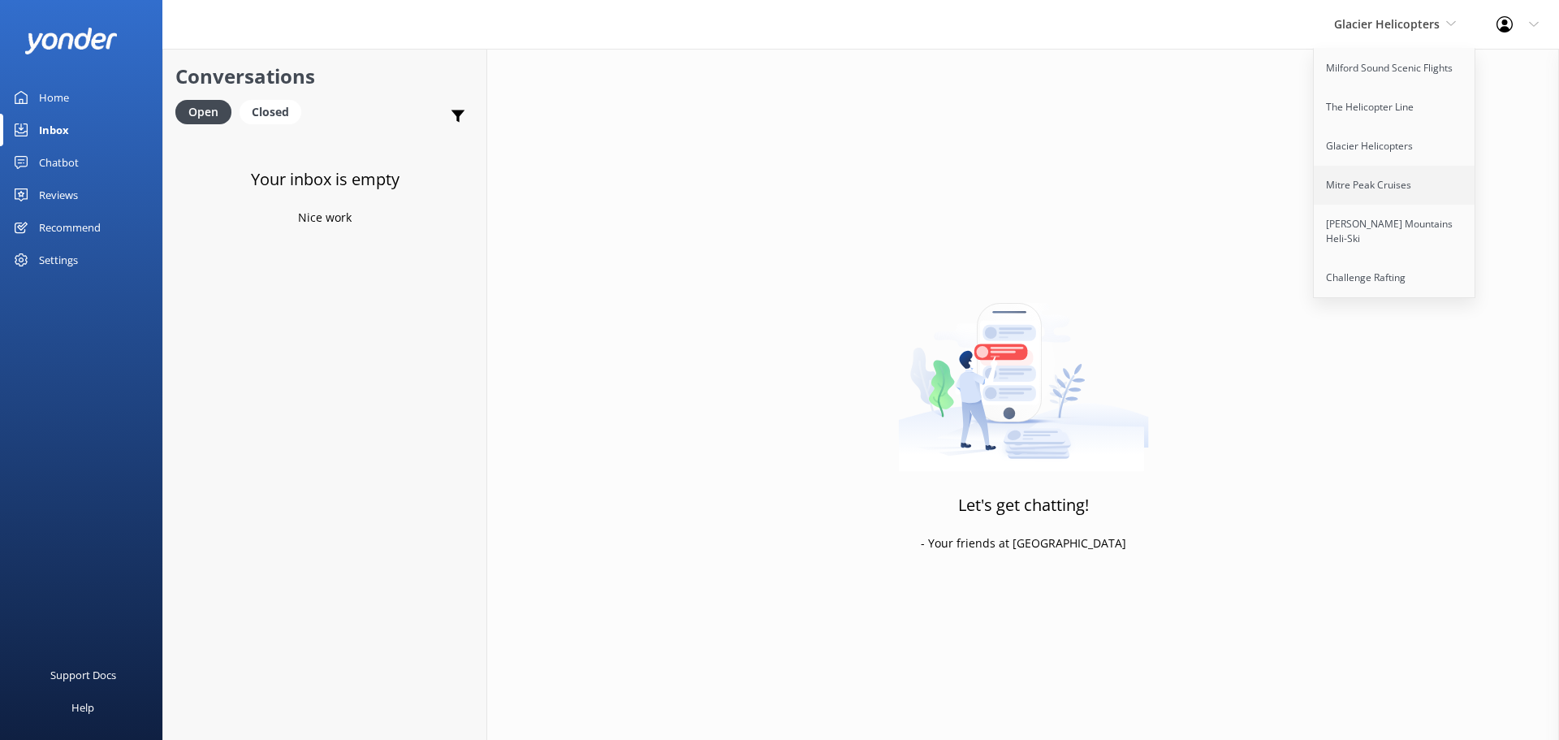
click at [1413, 186] on link "Mitre Peak Cruises" at bounding box center [1395, 185] width 162 height 39
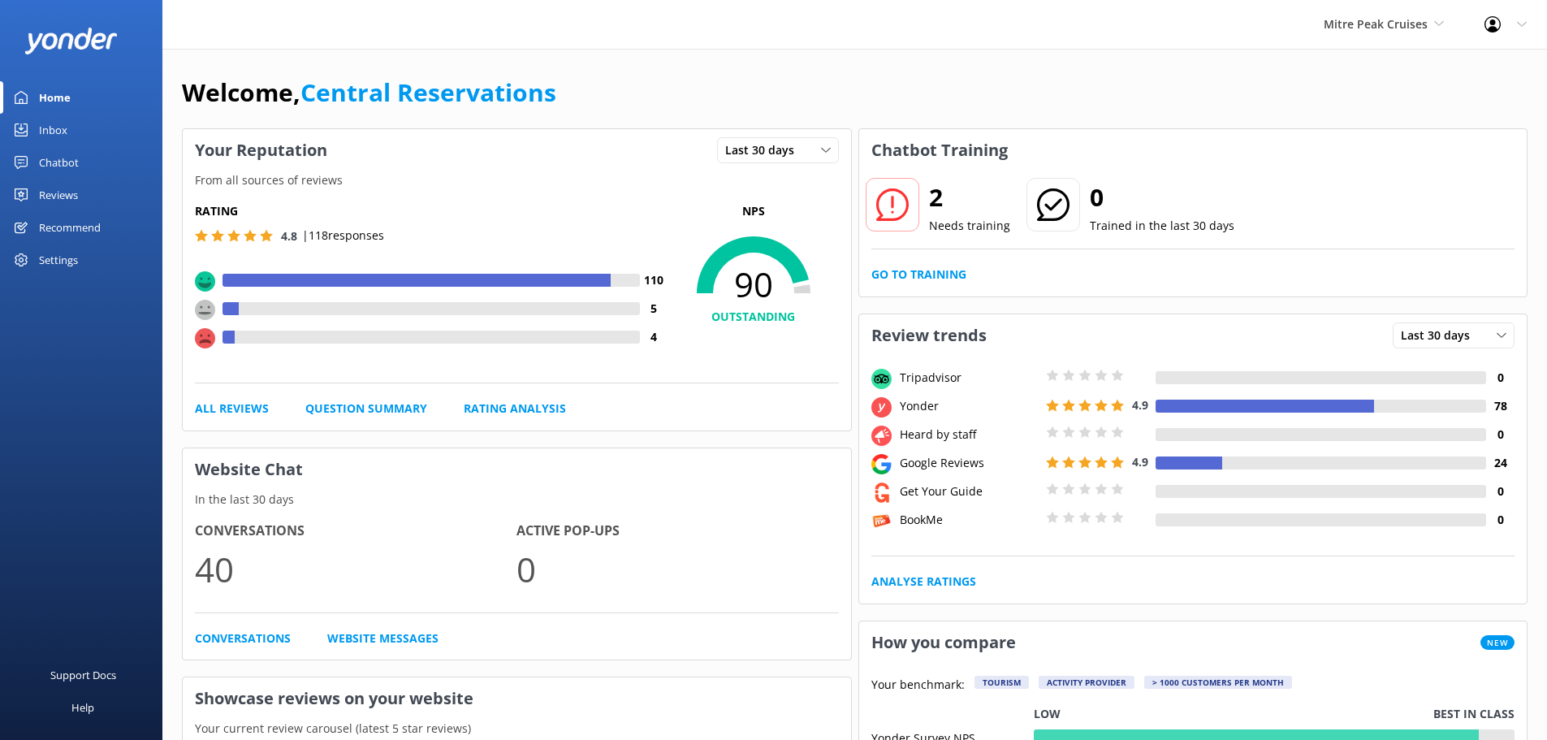
click at [45, 132] on div "Inbox" at bounding box center [53, 130] width 28 height 32
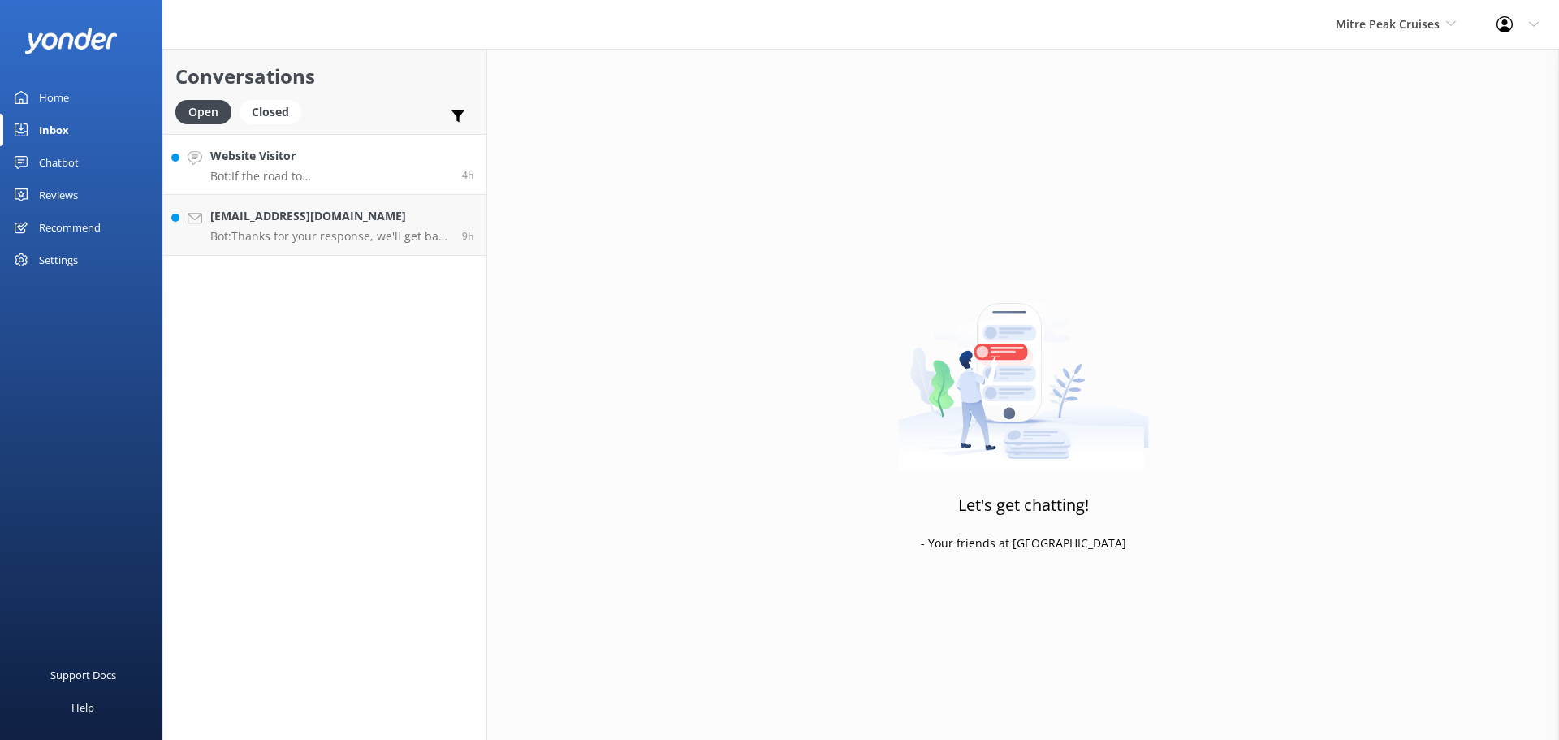
click at [389, 159] on h4 "Website Visitor" at bounding box center [330, 156] width 240 height 18
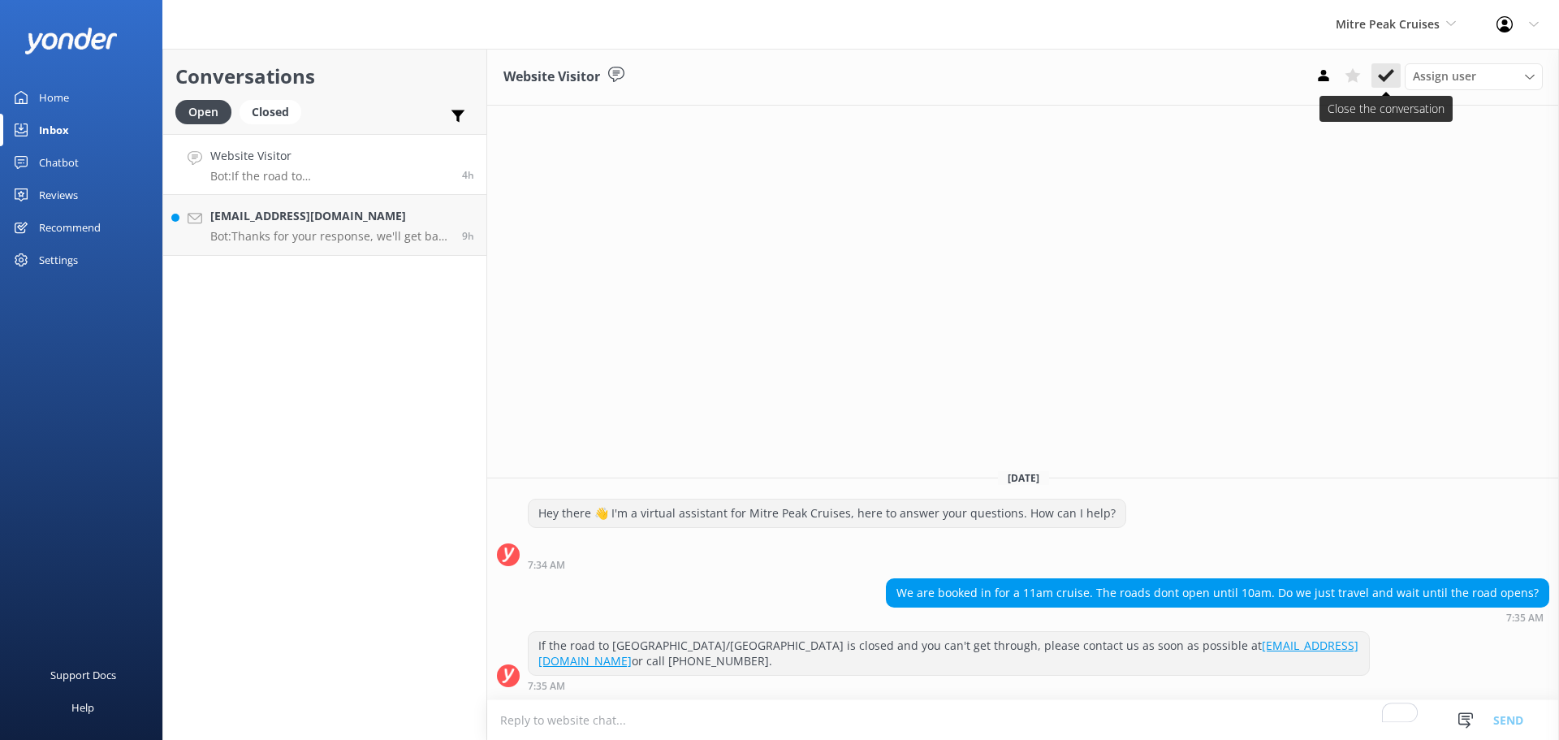
click at [1389, 76] on use at bounding box center [1386, 75] width 16 height 13
click at [1384, 28] on span "Mitre Peak Cruises" at bounding box center [1388, 23] width 104 height 15
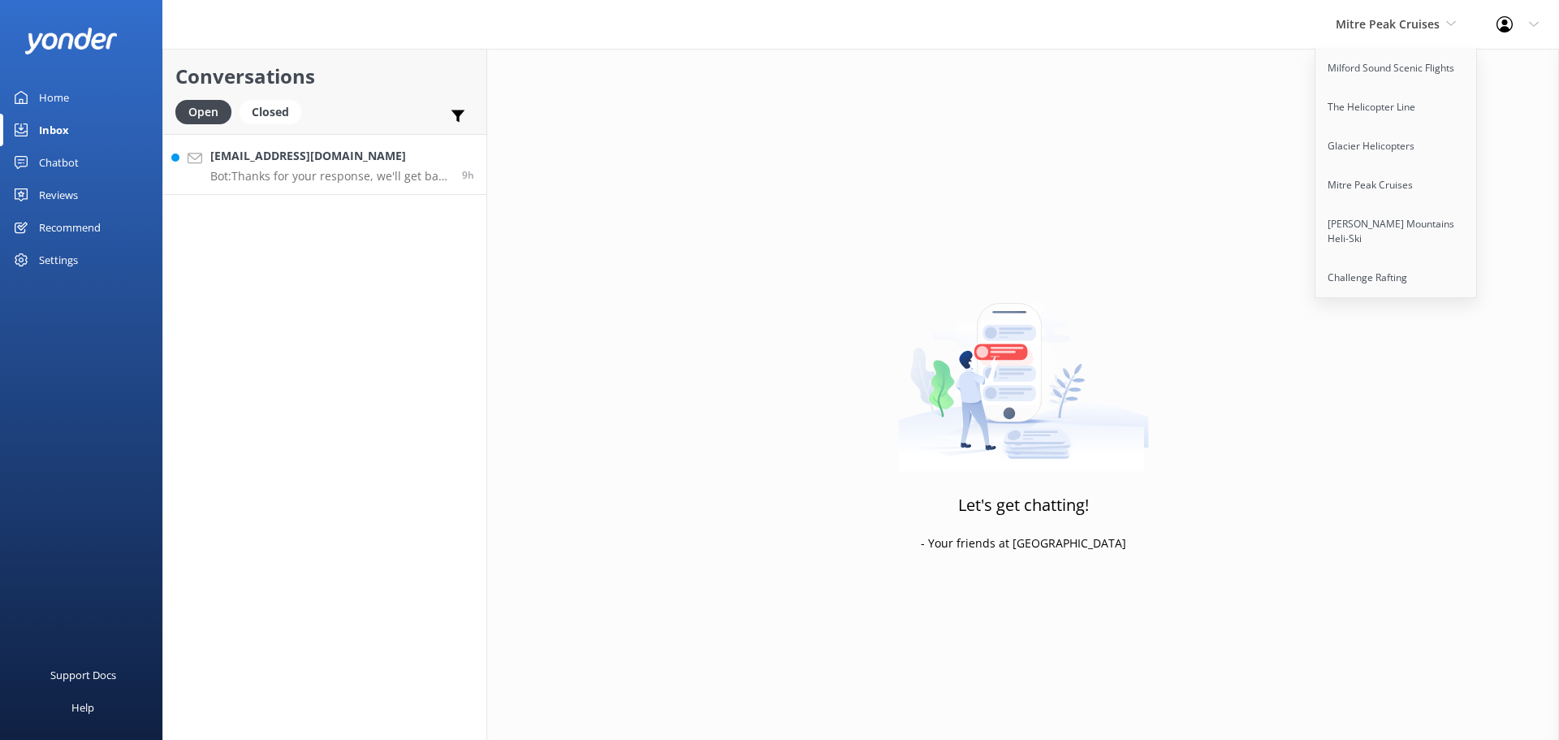
click at [287, 174] on p "Bot: Thanks for your response, we'll get back to you as soon as we can during o…" at bounding box center [330, 176] width 240 height 15
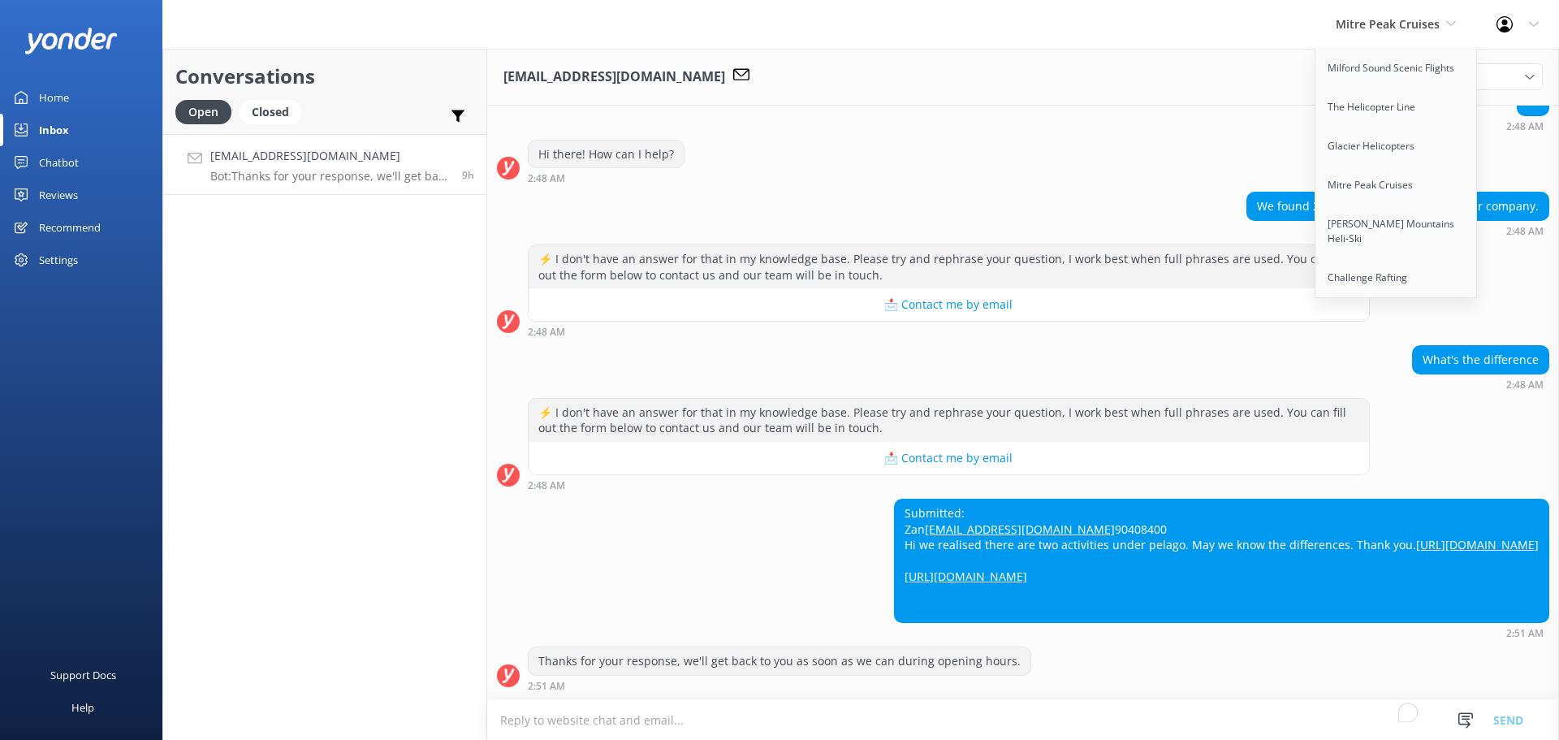
scroll to position [204, 0]
click at [1252, 513] on div "Submitted: Zan [EMAIL_ADDRESS][DOMAIN_NAME] 90408400 Hi we realised there are t…" at bounding box center [1222, 560] width 654 height 123
copy div "pelago"
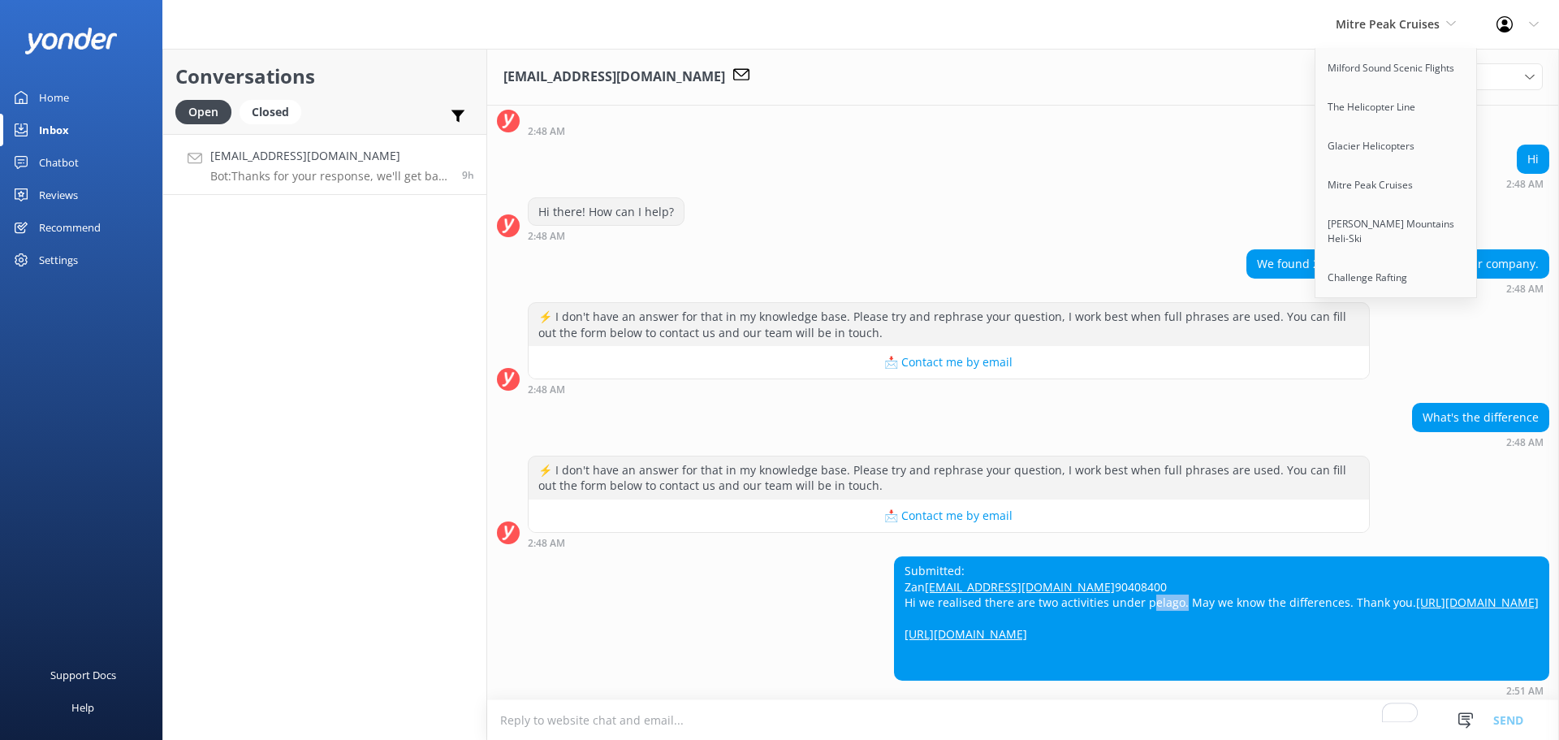
scroll to position [0, 0]
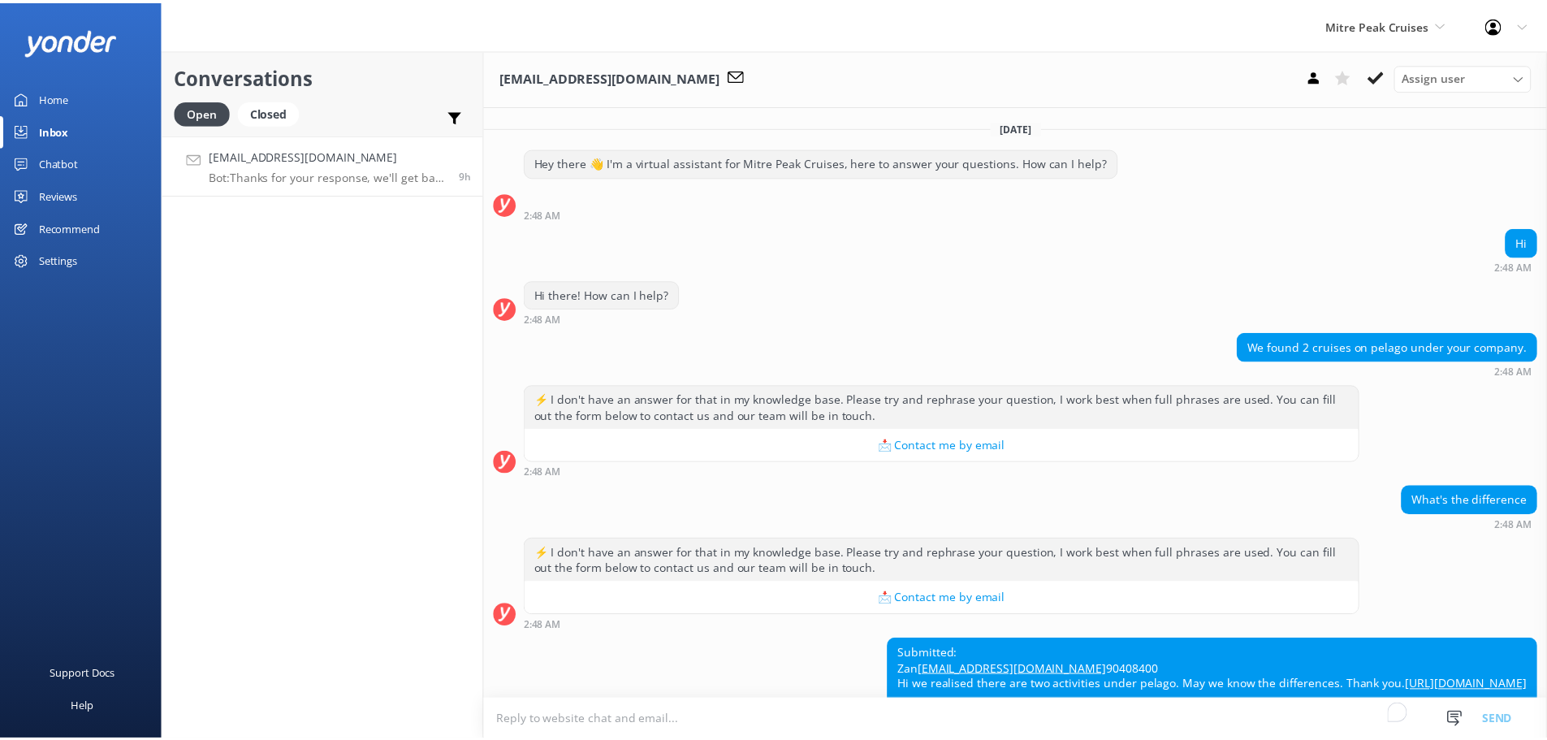
scroll to position [204, 0]
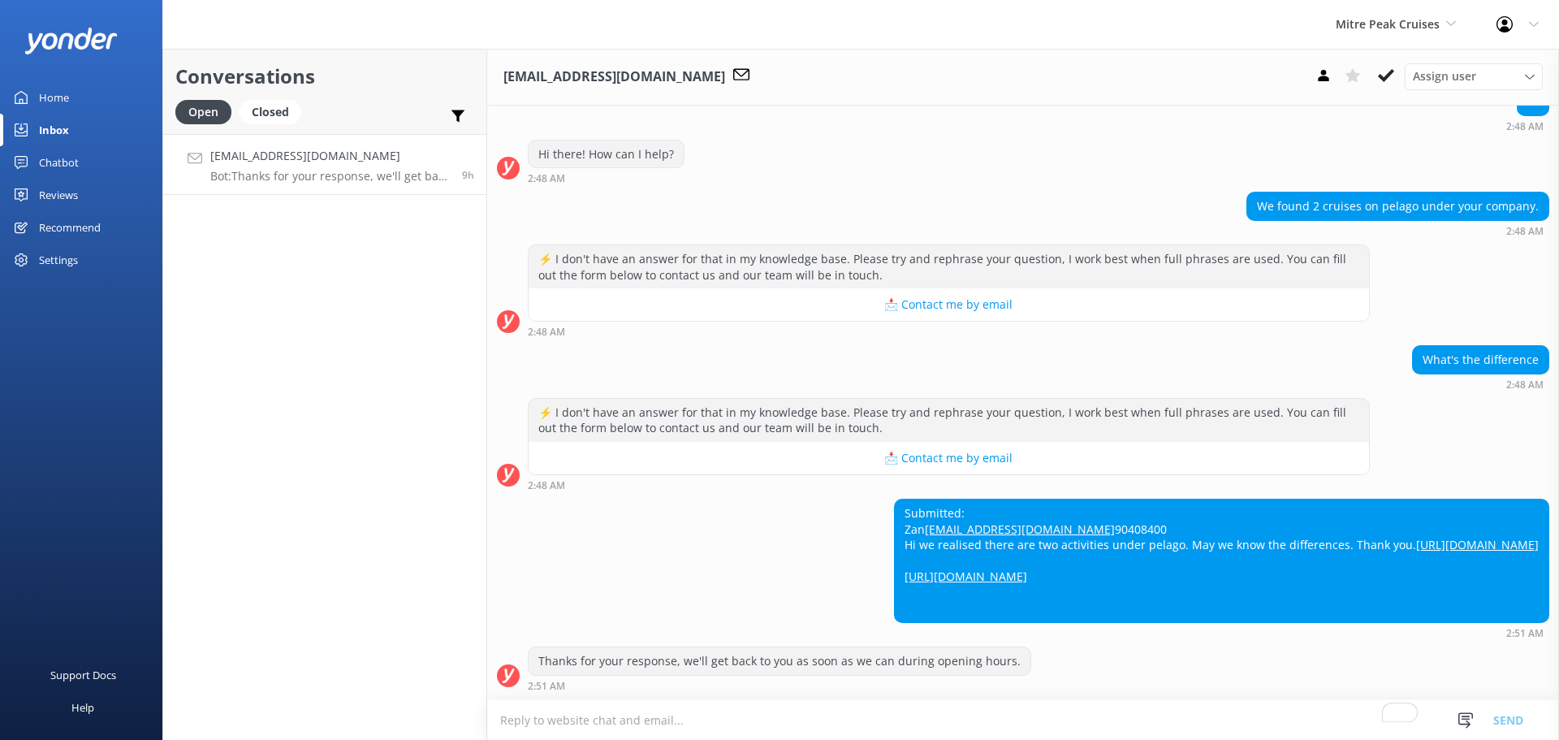
click at [771, 516] on div "Submitted: Zan bobdog808@yahoo.com 90408400 Hi we realised there are two activi…" at bounding box center [1023, 569] width 1072 height 140
click at [1389, 74] on use at bounding box center [1386, 75] width 16 height 13
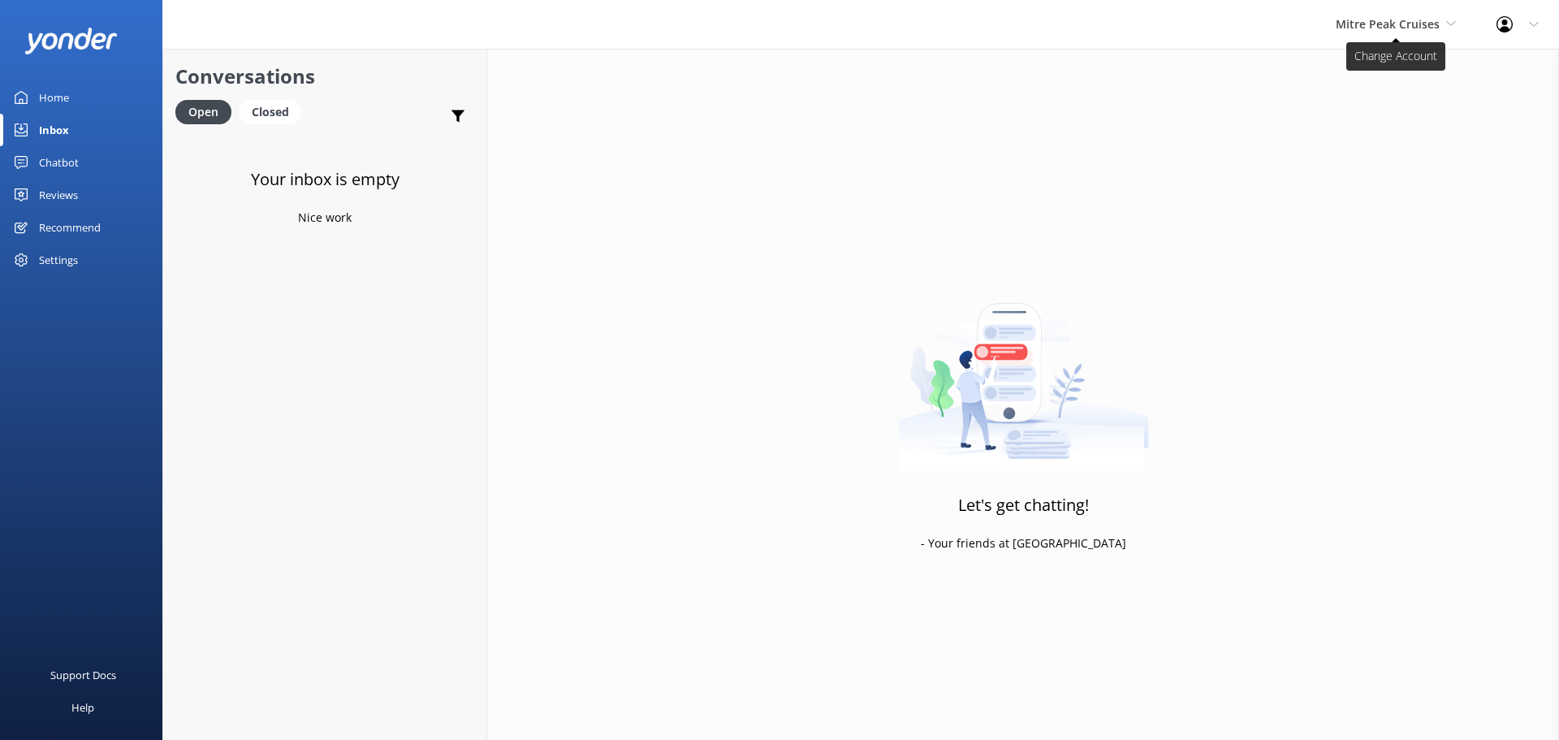
click at [1400, 24] on span "Mitre Peak Cruises" at bounding box center [1388, 23] width 104 height 15
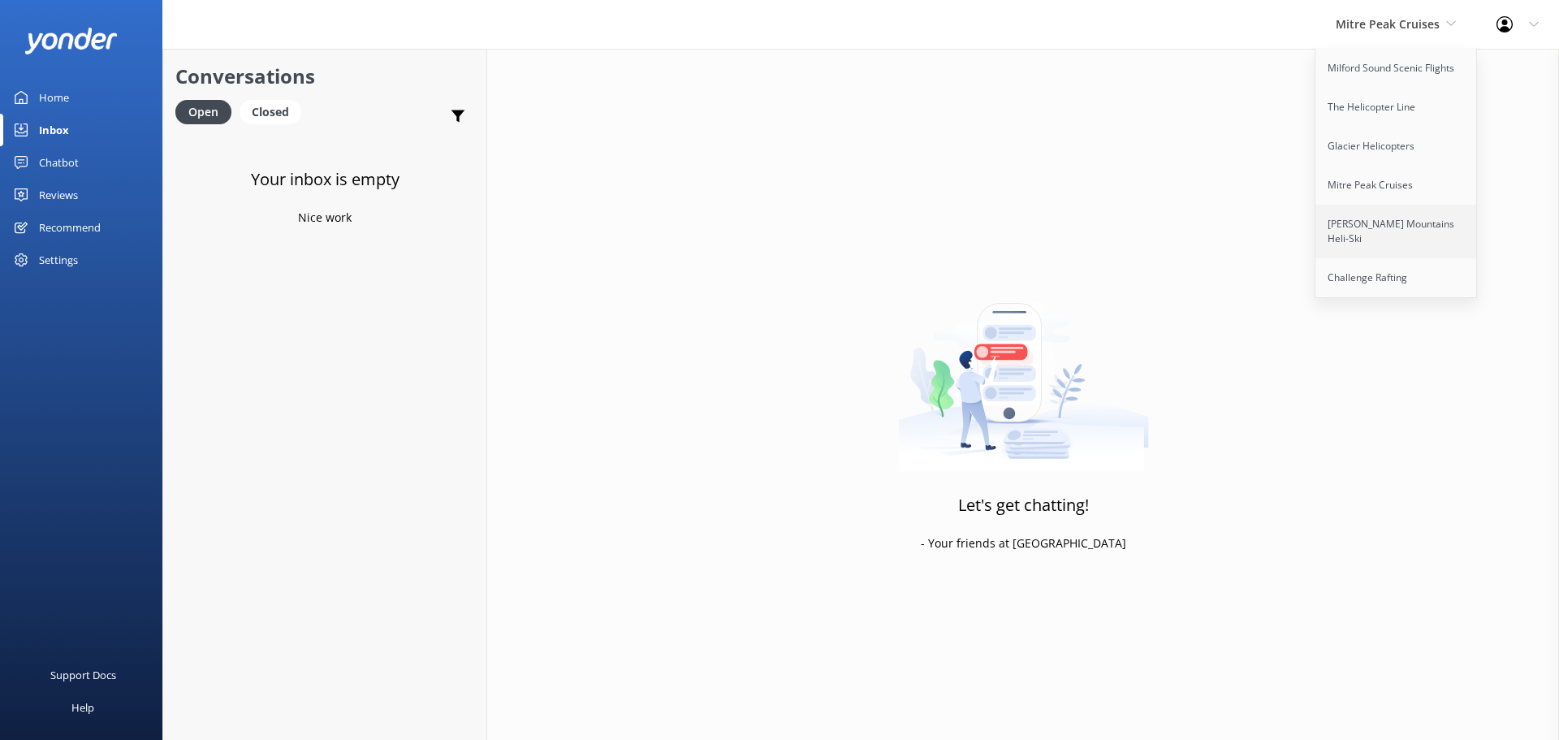
click at [1424, 224] on link "[PERSON_NAME] Mountains Heli-Ski" at bounding box center [1397, 232] width 162 height 54
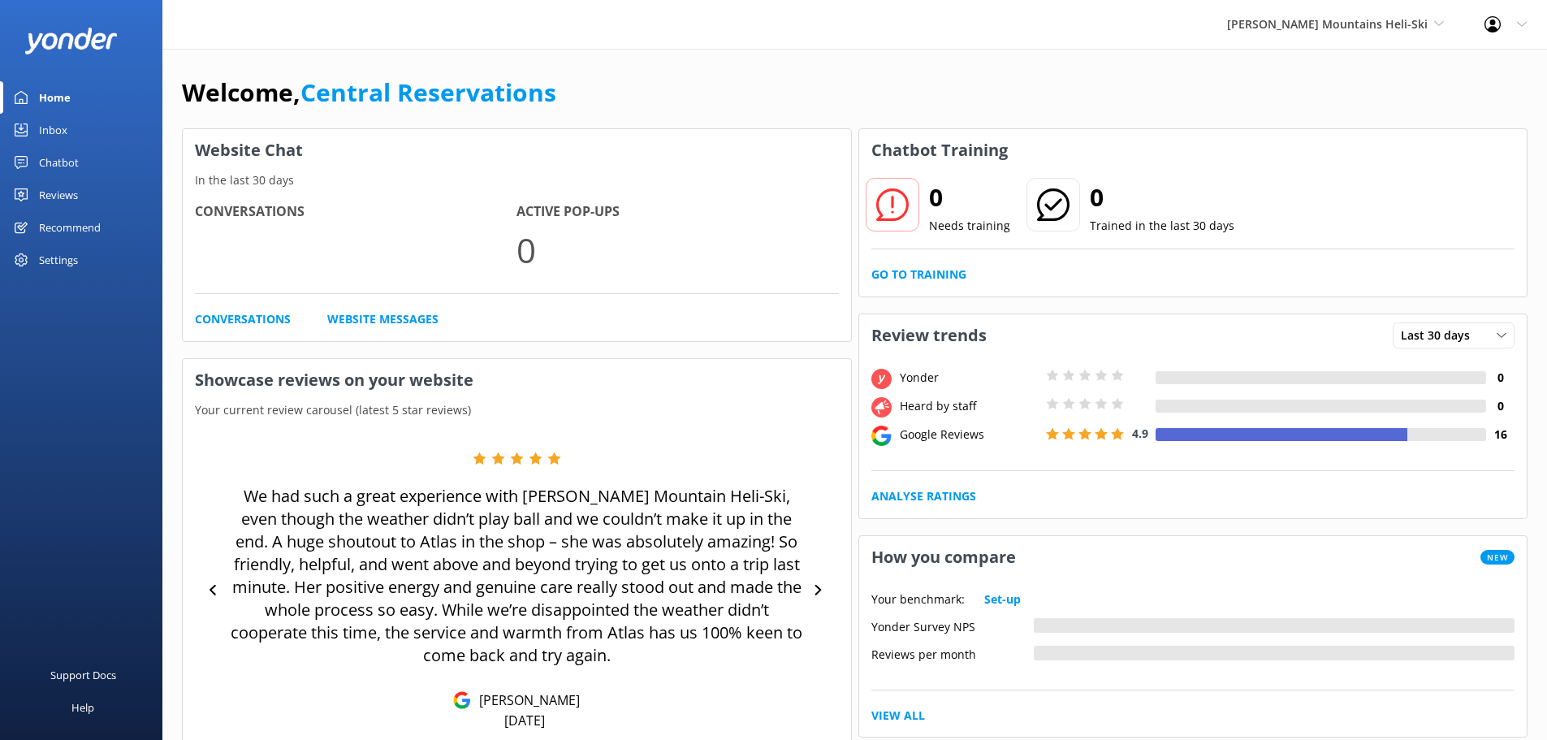
click at [79, 127] on link "Inbox" at bounding box center [81, 130] width 162 height 32
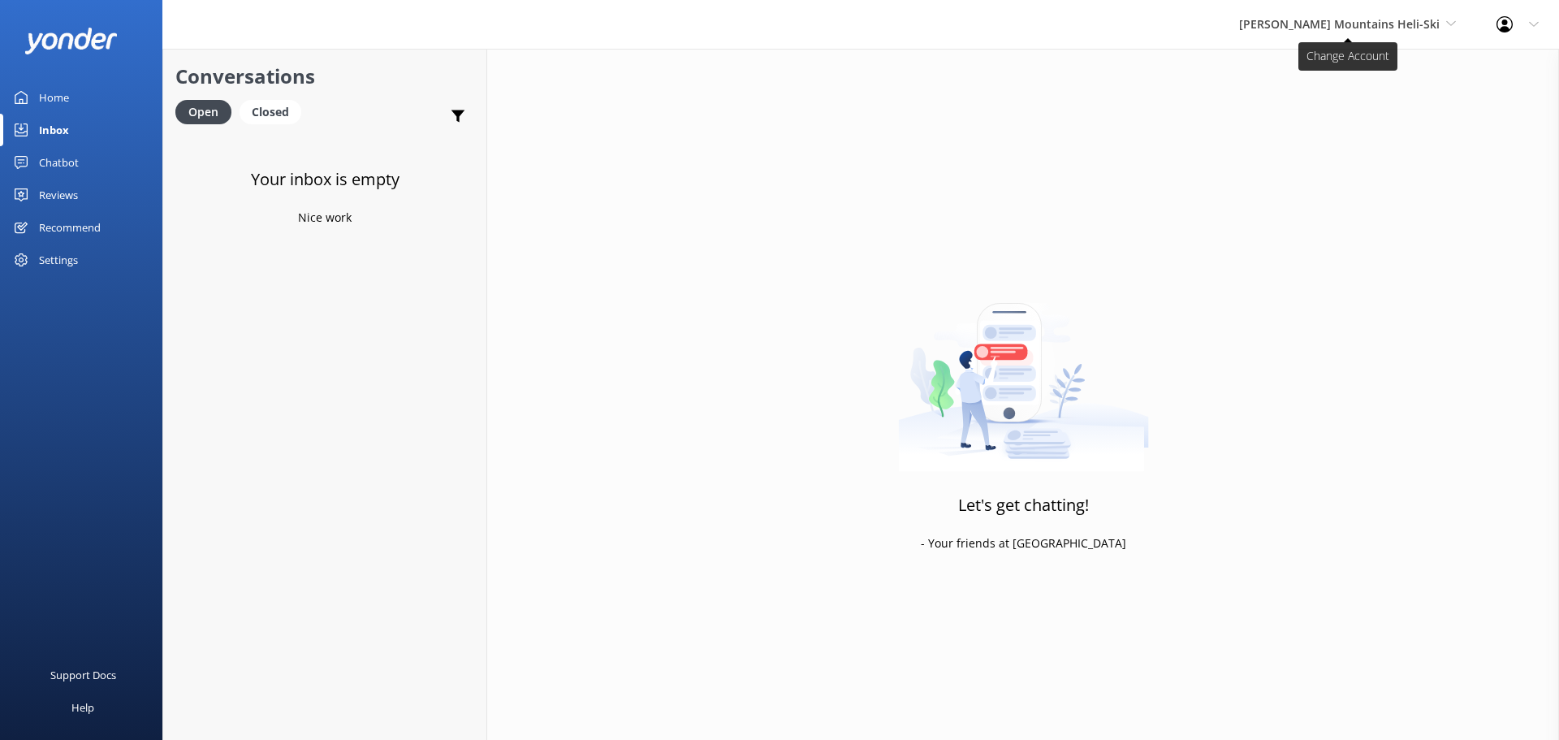
click at [1348, 25] on span "[PERSON_NAME] Mountains Heli-Ski" at bounding box center [1339, 23] width 201 height 15
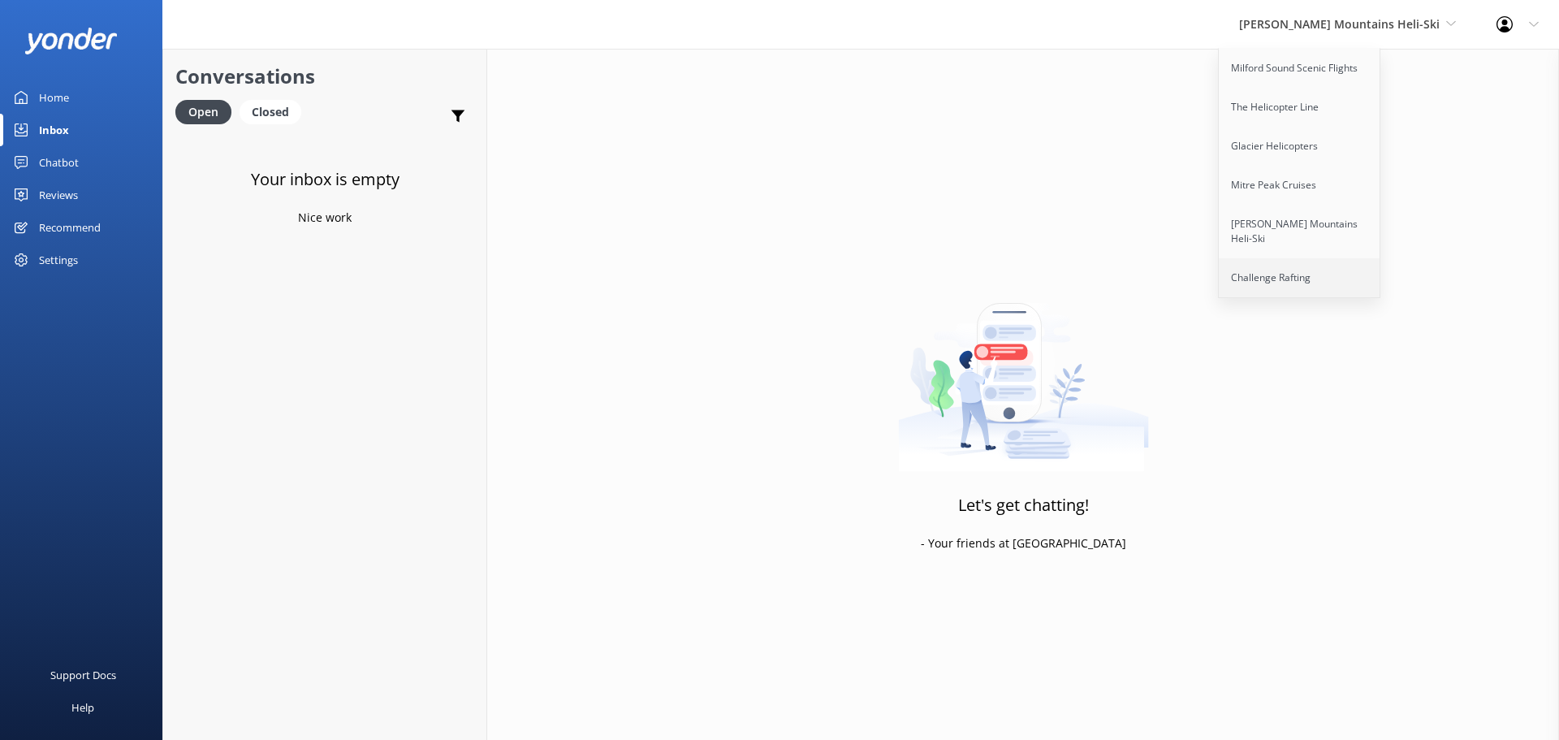
click at [1310, 262] on link "Challenge Rafting" at bounding box center [1300, 277] width 162 height 39
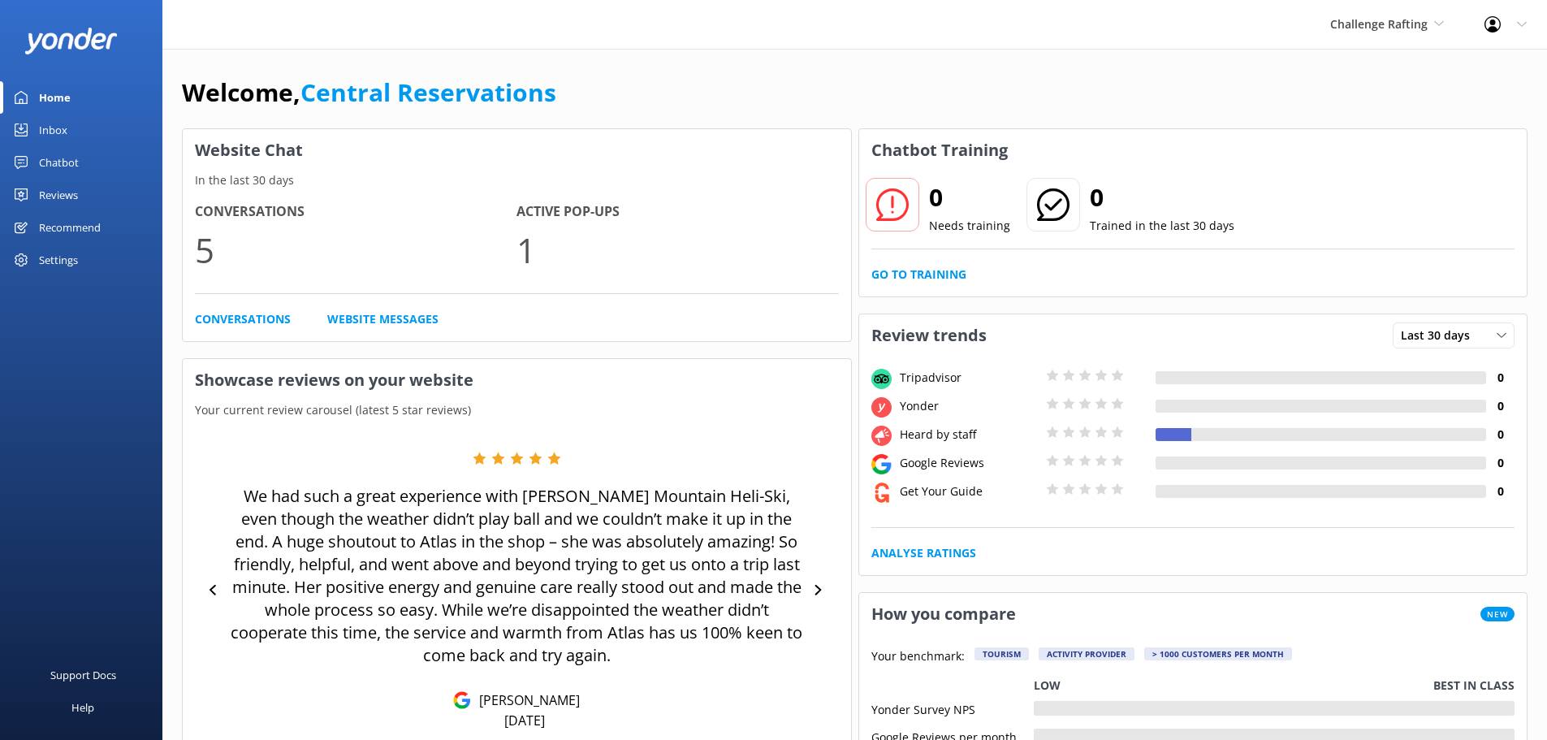
click at [54, 119] on div "Inbox" at bounding box center [53, 130] width 28 height 32
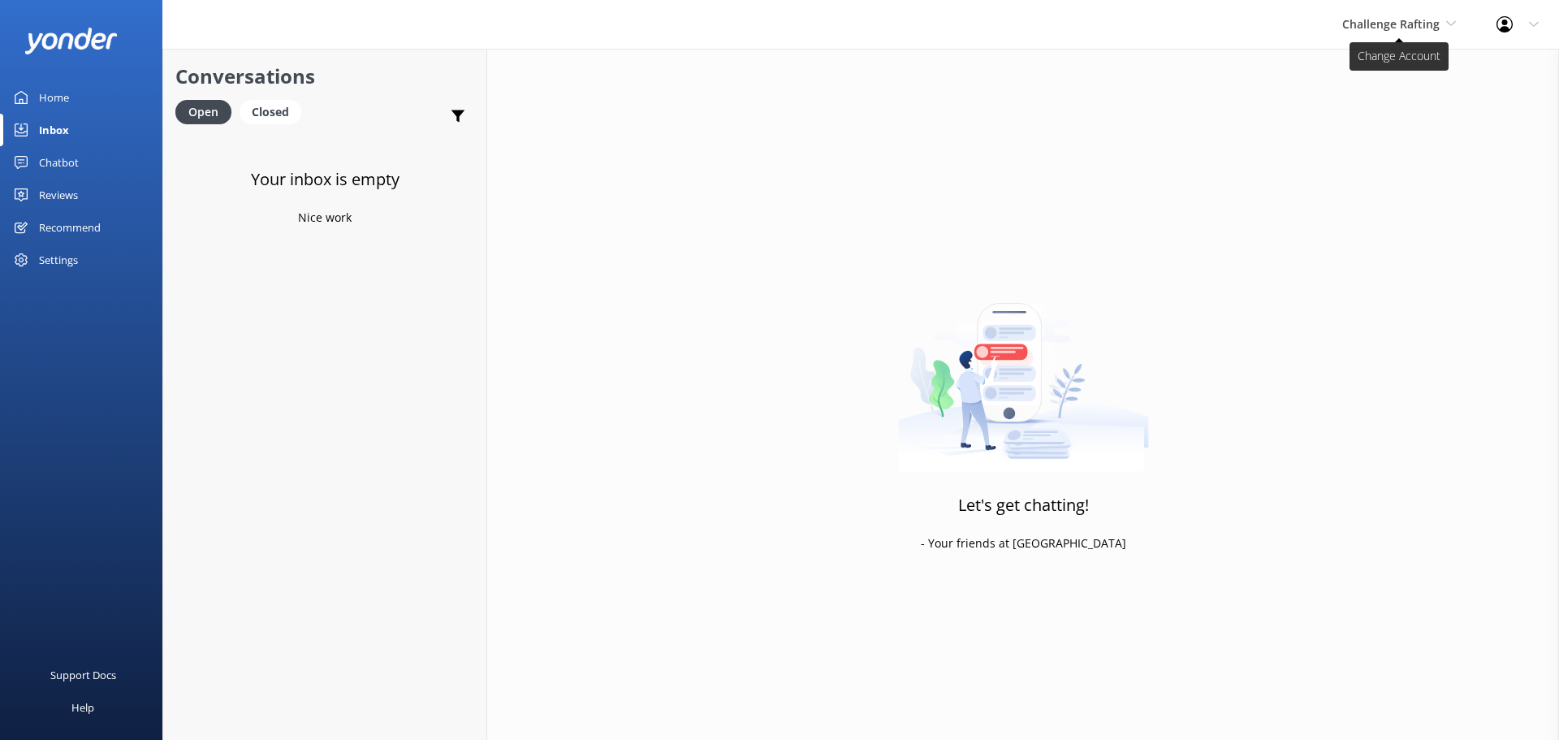
click at [1450, 21] on icon at bounding box center [1451, 24] width 10 height 10
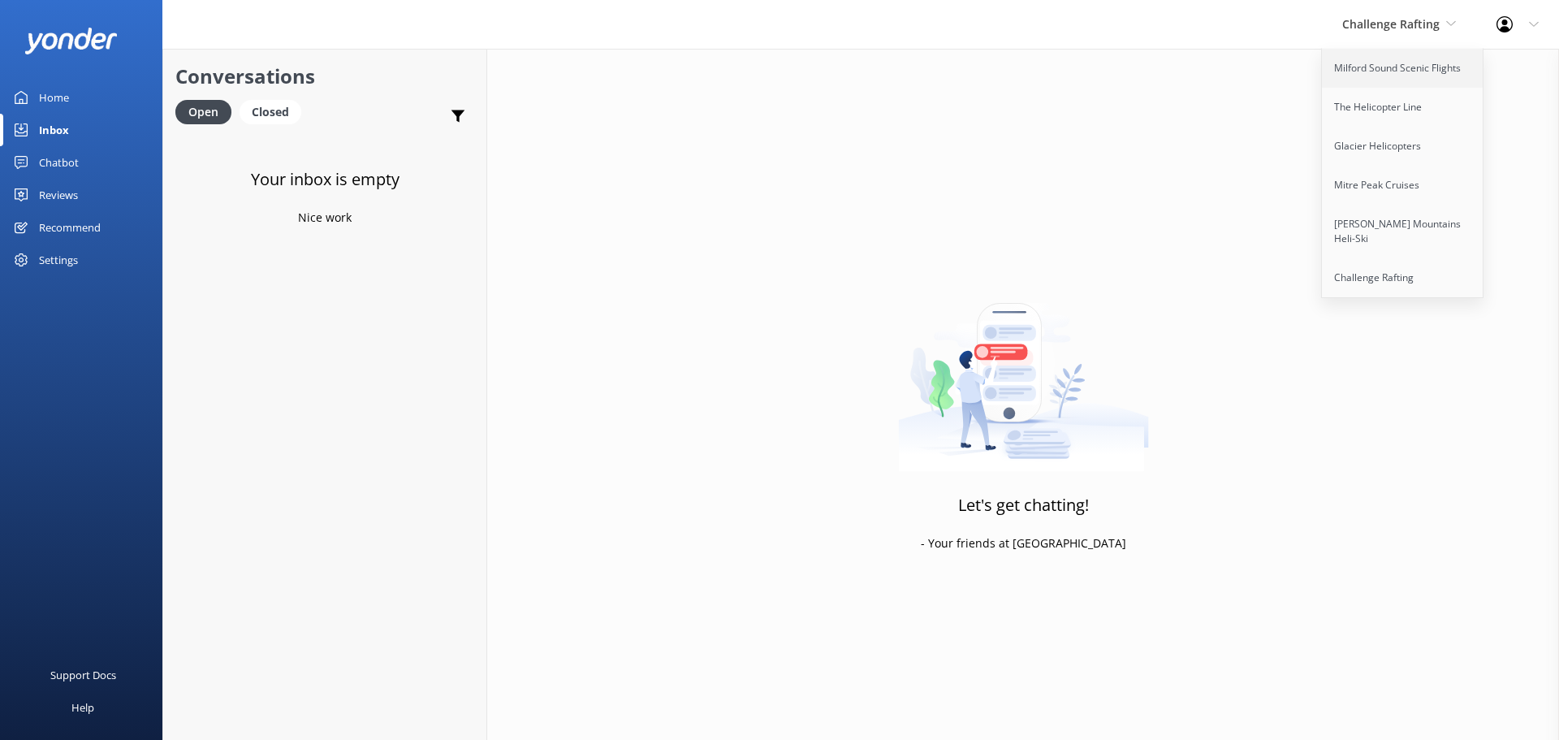
click at [1368, 67] on link "Milford Sound Scenic Flights" at bounding box center [1403, 68] width 162 height 39
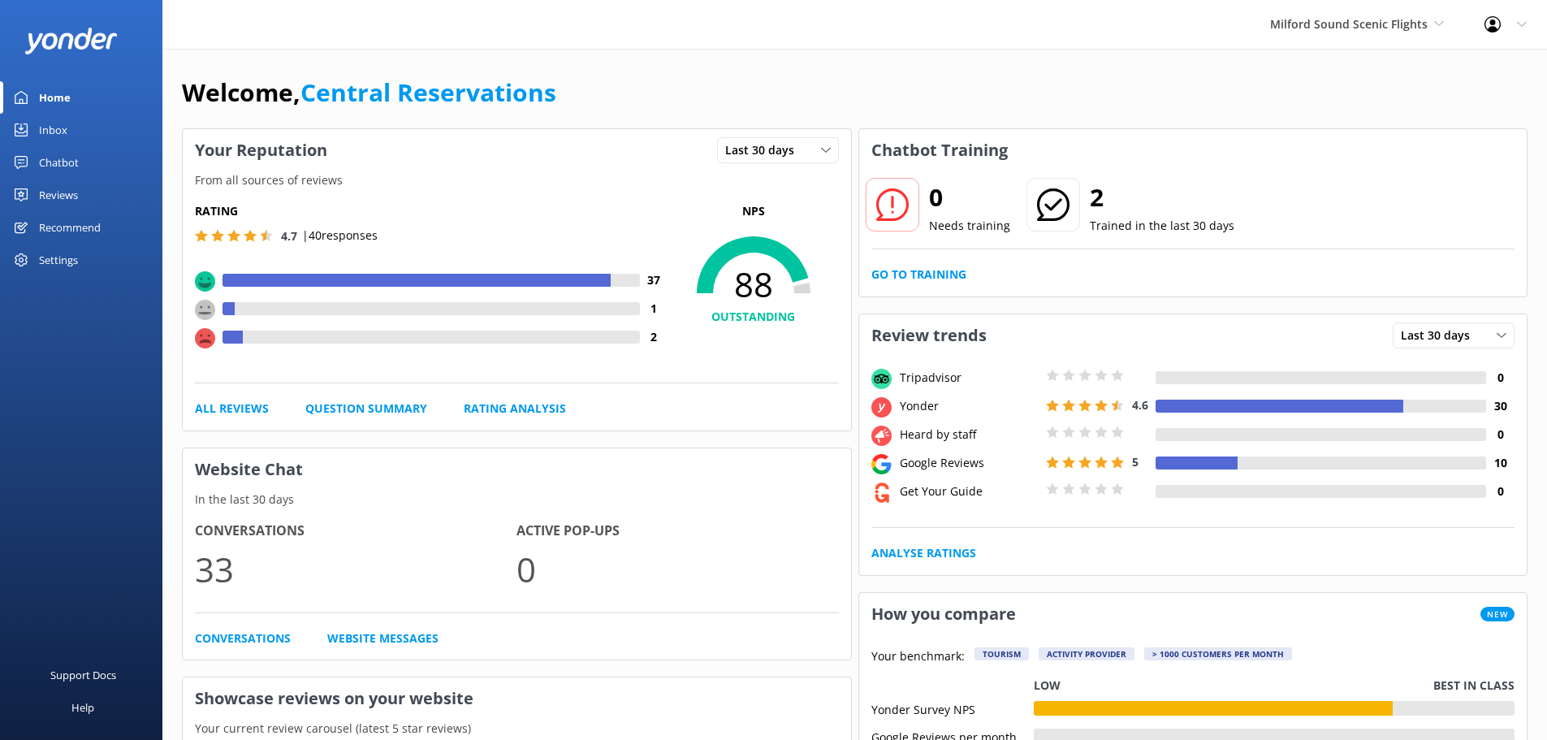
drag, startPoint x: 766, startPoint y: 19, endPoint x: 760, endPoint y: 3, distance: 17.2
click at [766, 16] on div "Milford Sound Scenic Flights Milford Sound Scenic Flights The Helicopter Line G…" at bounding box center [773, 24] width 1547 height 49
click at [58, 140] on div "Inbox" at bounding box center [53, 130] width 28 height 32
